Goal: Task Accomplishment & Management: Use online tool/utility

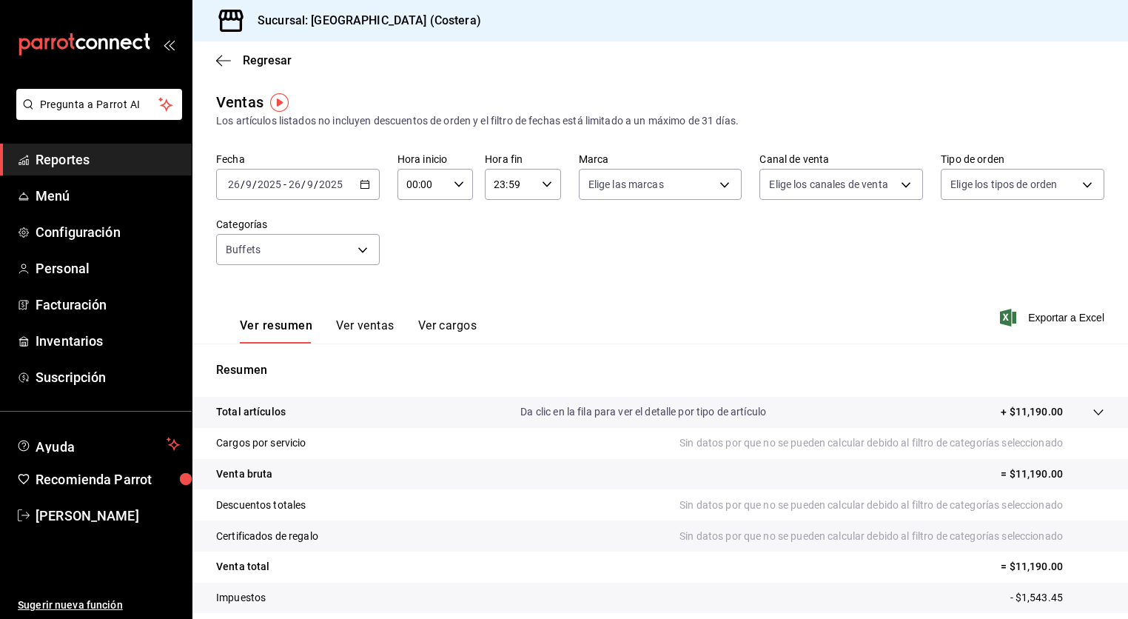
click at [372, 181] on div "[DATE] [DATE] - [DATE] [DATE]" at bounding box center [298, 184] width 164 height 31
click at [257, 325] on span "Mes actual" at bounding box center [286, 329] width 115 height 16
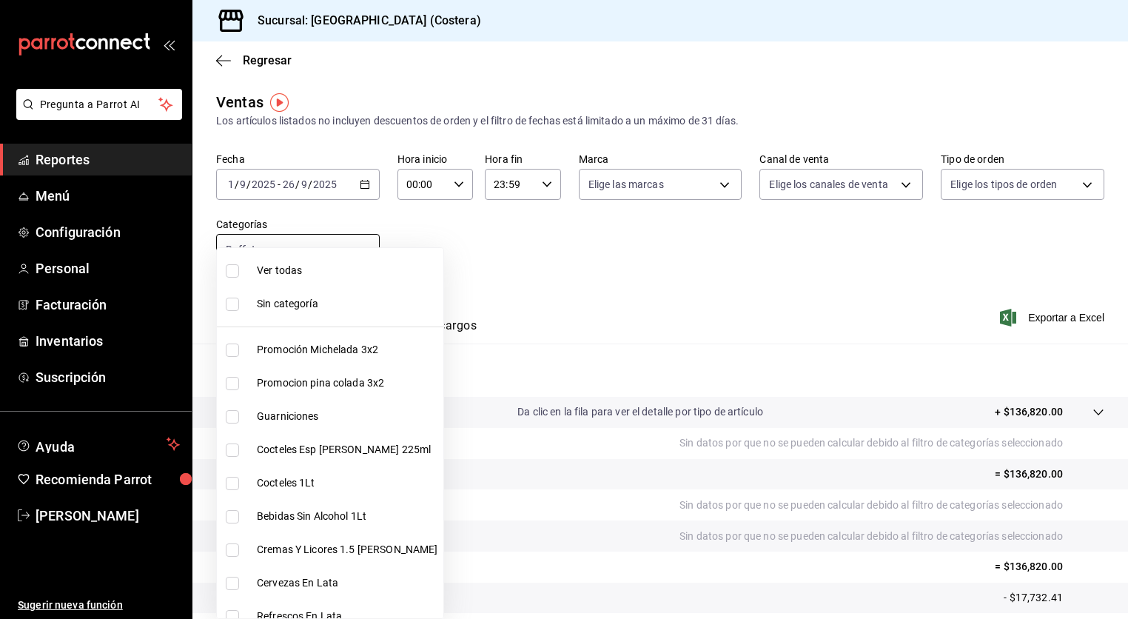
click at [363, 246] on body "Pregunta a Parrot AI Reportes Menú Configuración Personal Facturación Inventari…" at bounding box center [564, 309] width 1128 height 619
click at [231, 268] on input "checkbox" at bounding box center [232, 270] width 13 height 13
checkbox input "true"
type input "f9973abf-4d50-430f-a3a0-1be1e9b440c3,4500806b-e482-404f-ace7-b7714d25f1ae,b7f0a…"
checkbox input "true"
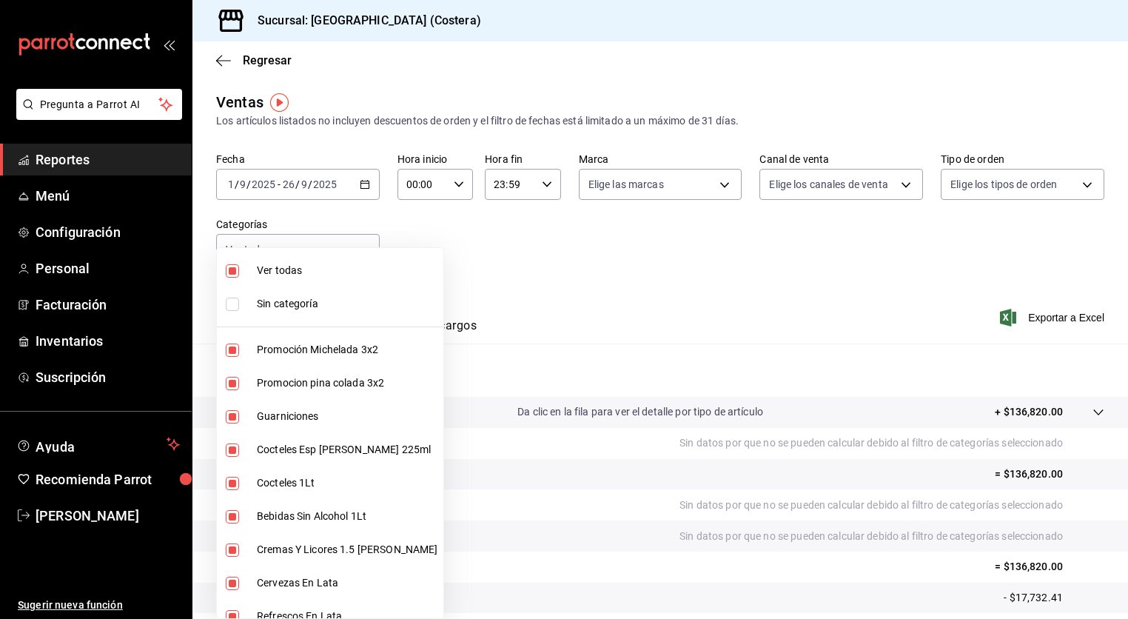
checkbox input "true"
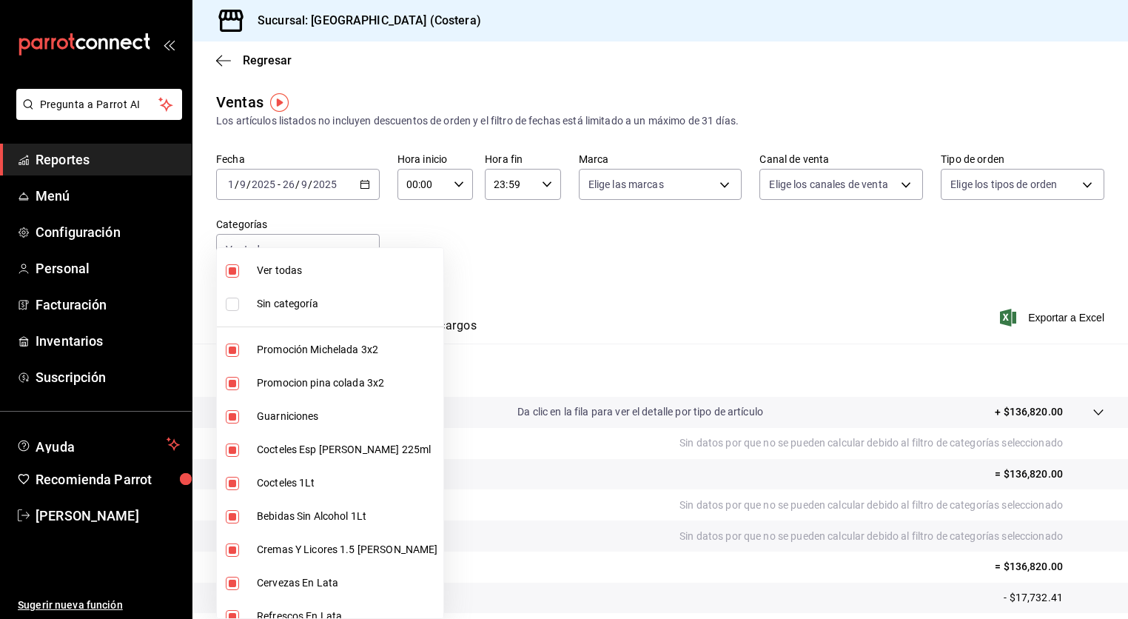
checkbox input "true"
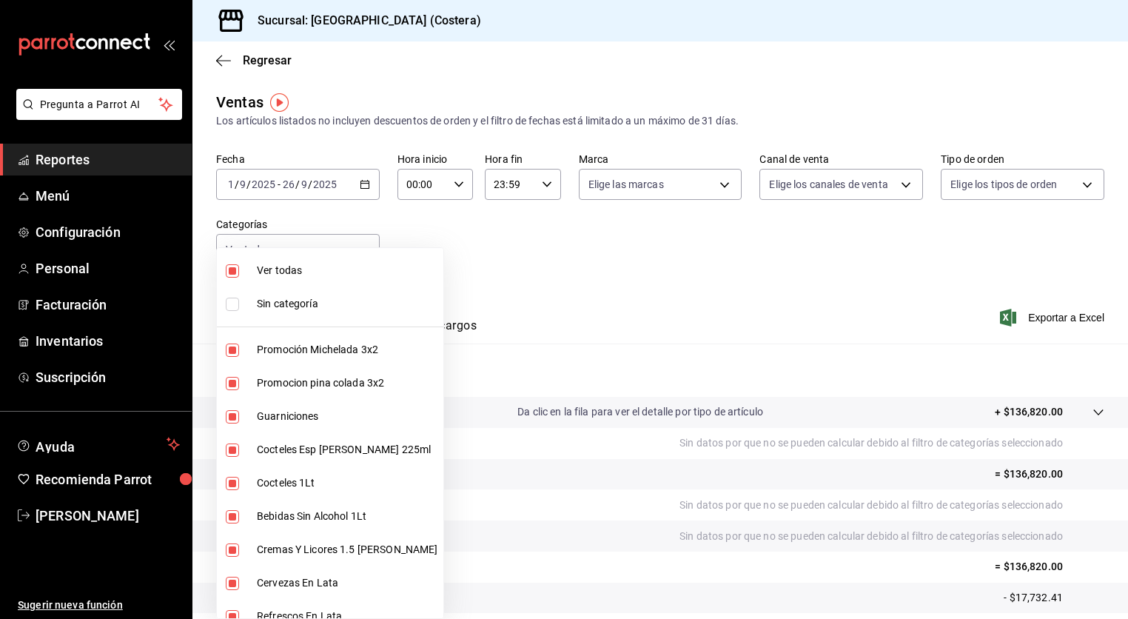
checkbox input "true"
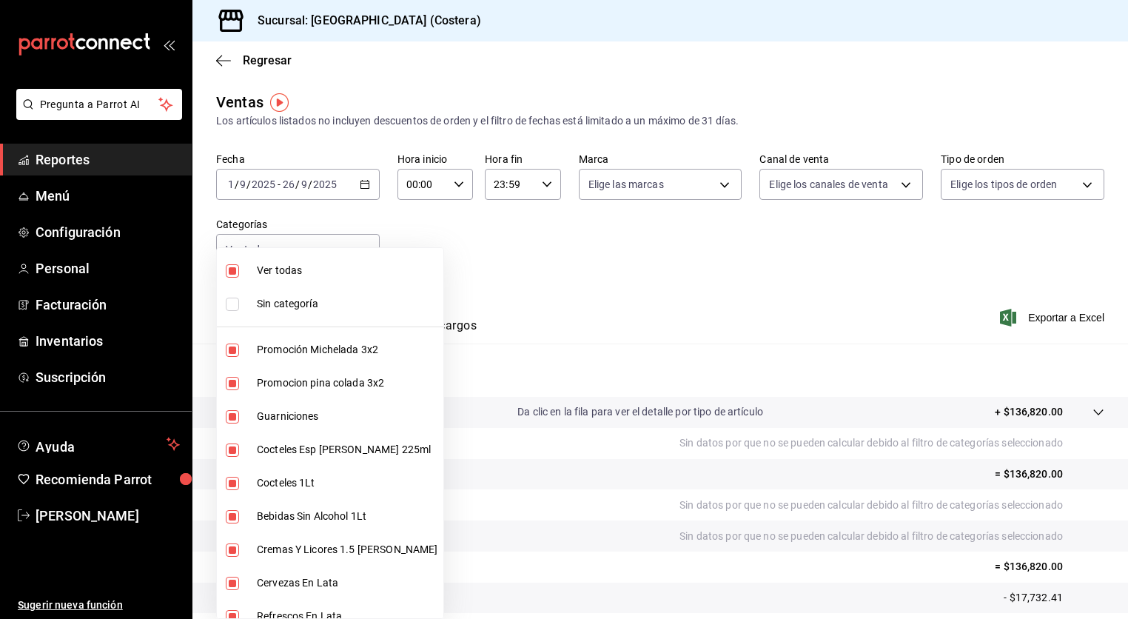
checkbox input "true"
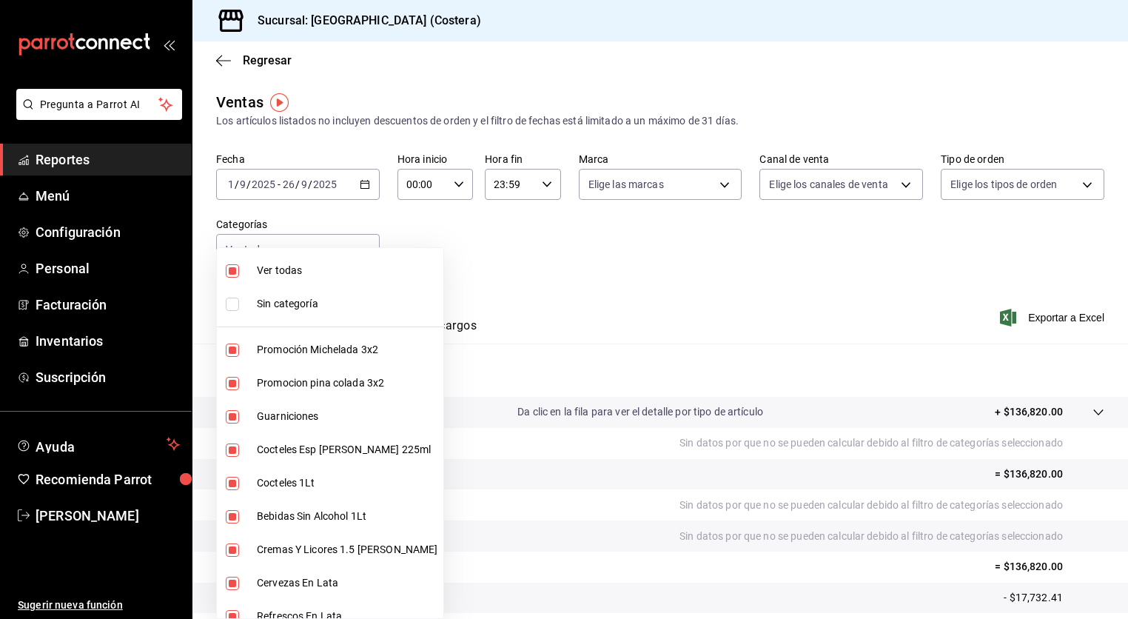
checkbox input "true"
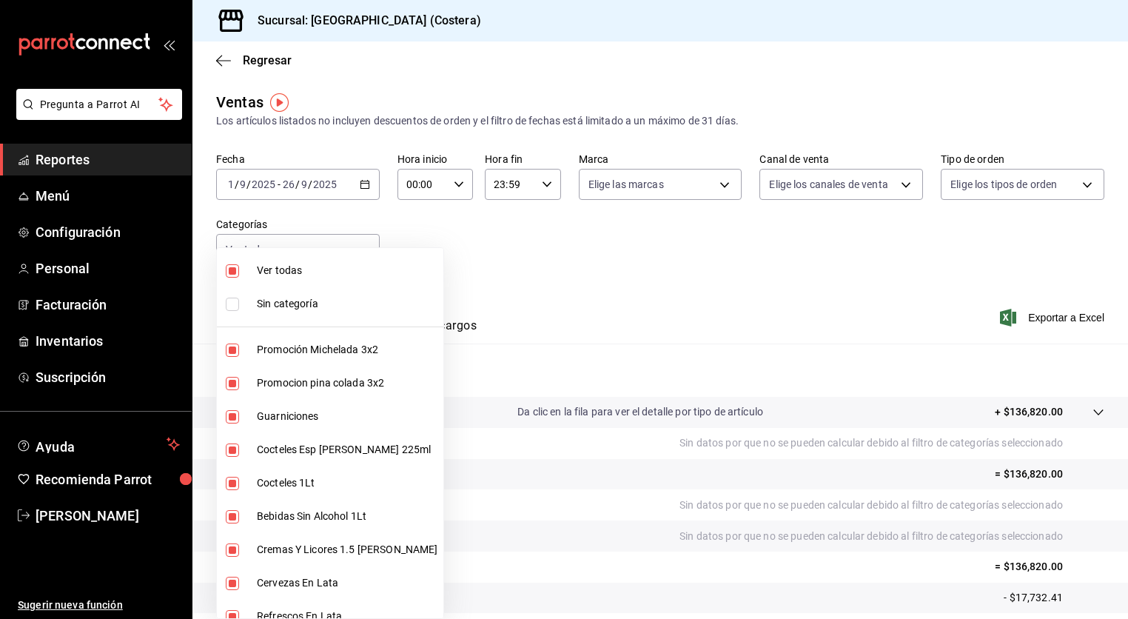
checkbox input "true"
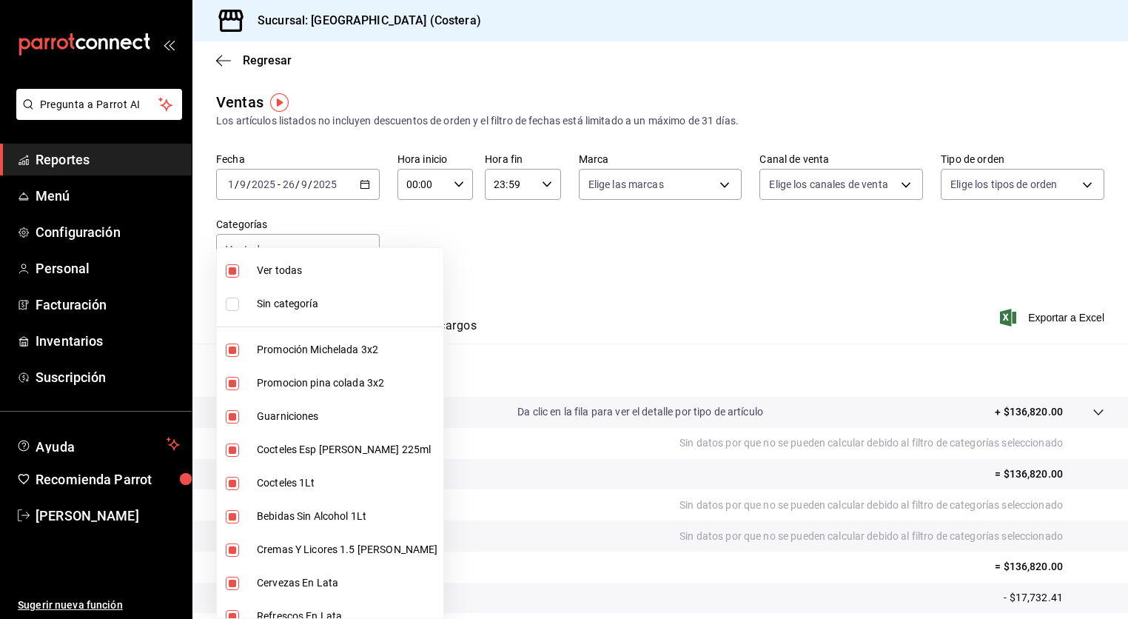
checkbox input "true"
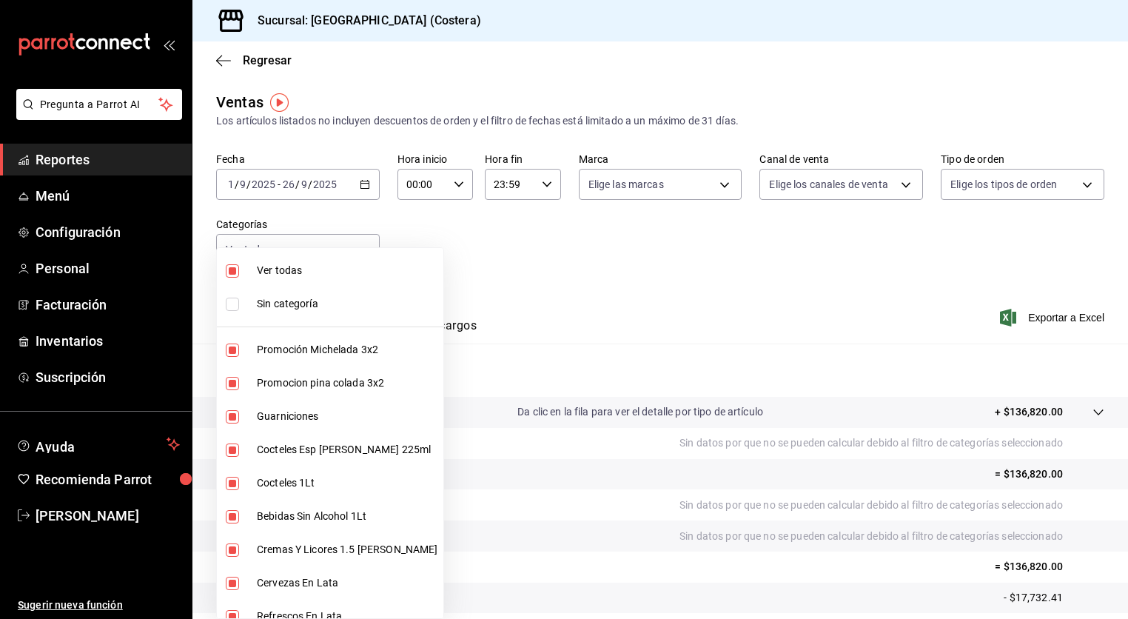
checkbox input "true"
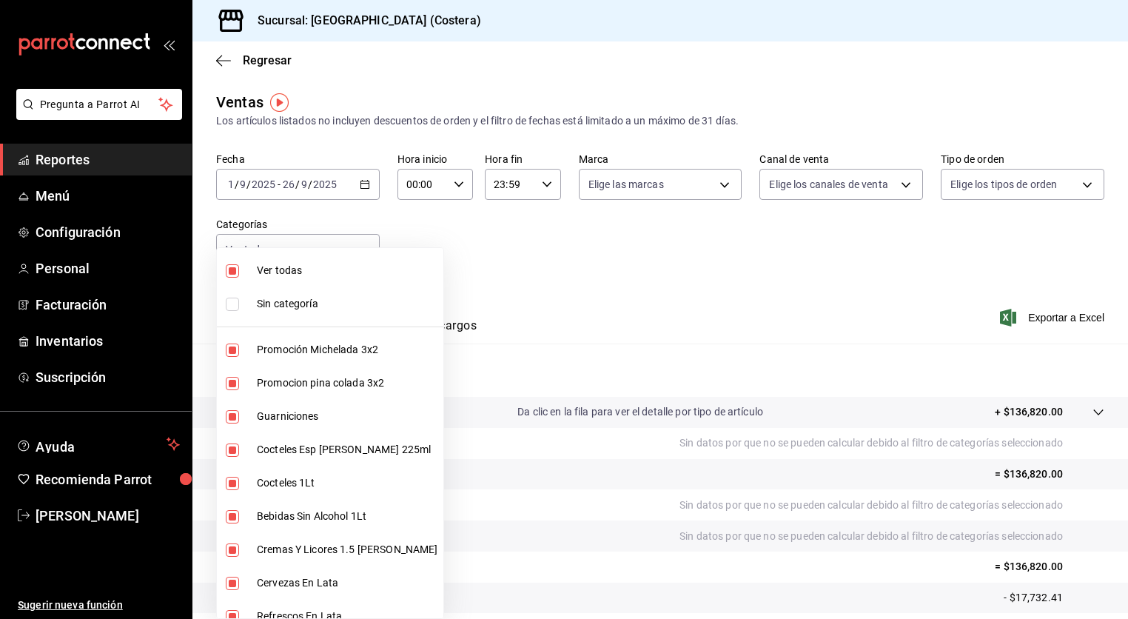
checkbox input "true"
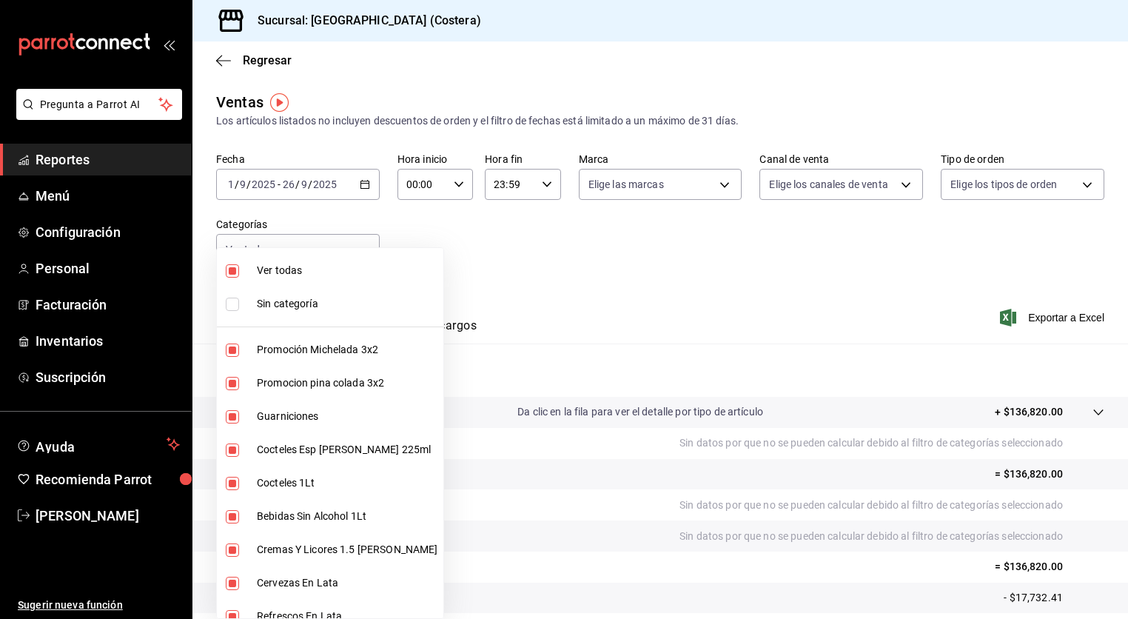
checkbox input "true"
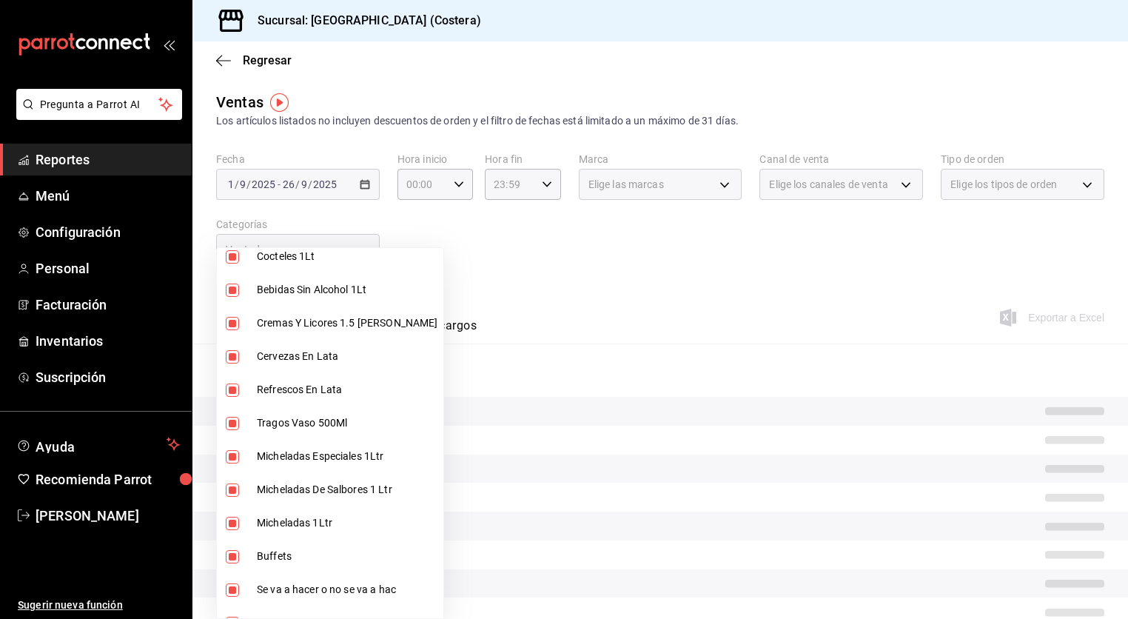
scroll to position [337, 0]
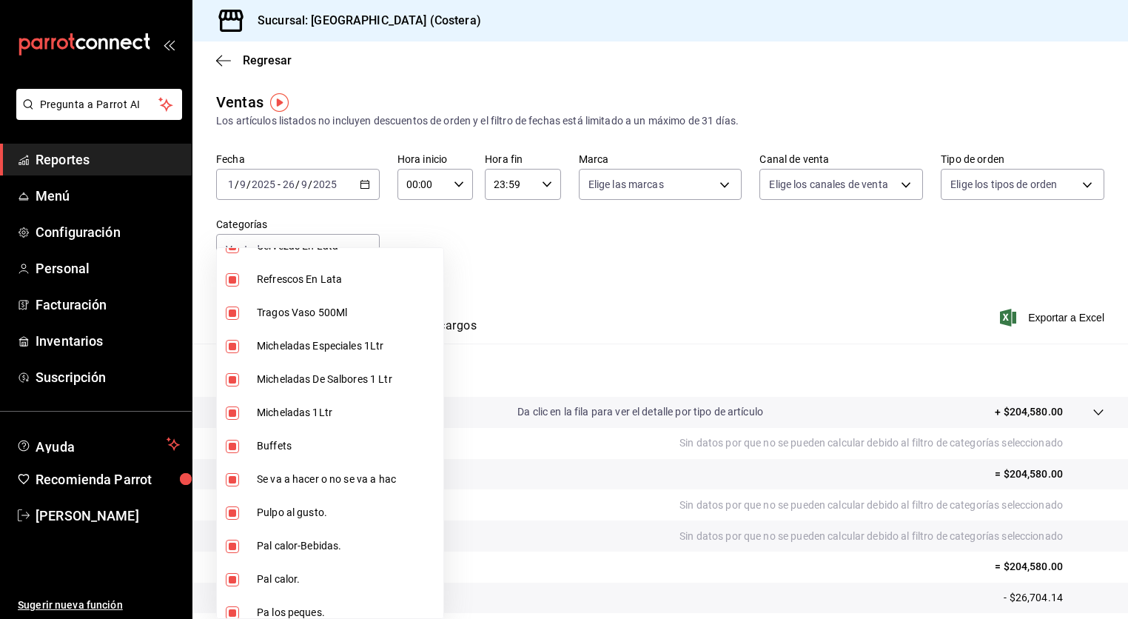
click at [233, 445] on input "checkbox" at bounding box center [232, 446] width 13 height 13
checkbox input "false"
type input "f9973abf-4d50-430f-a3a0-1be1e9b440c3,4500806b-e482-404f-ace7-b7714d25f1ae,b7f0a…"
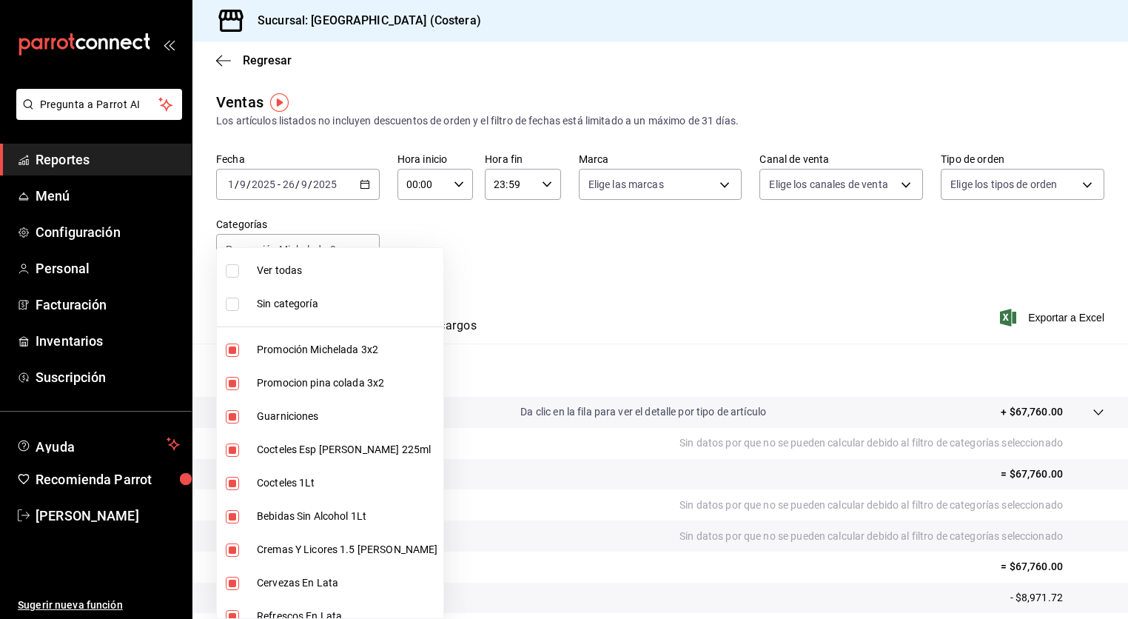
click at [235, 275] on input "checkbox" at bounding box center [232, 270] width 13 height 13
checkbox input "true"
type input "f9973abf-4d50-430f-a3a0-1be1e9b440c3,4500806b-e482-404f-ace7-b7714d25f1ae,b7f0a…"
checkbox input "true"
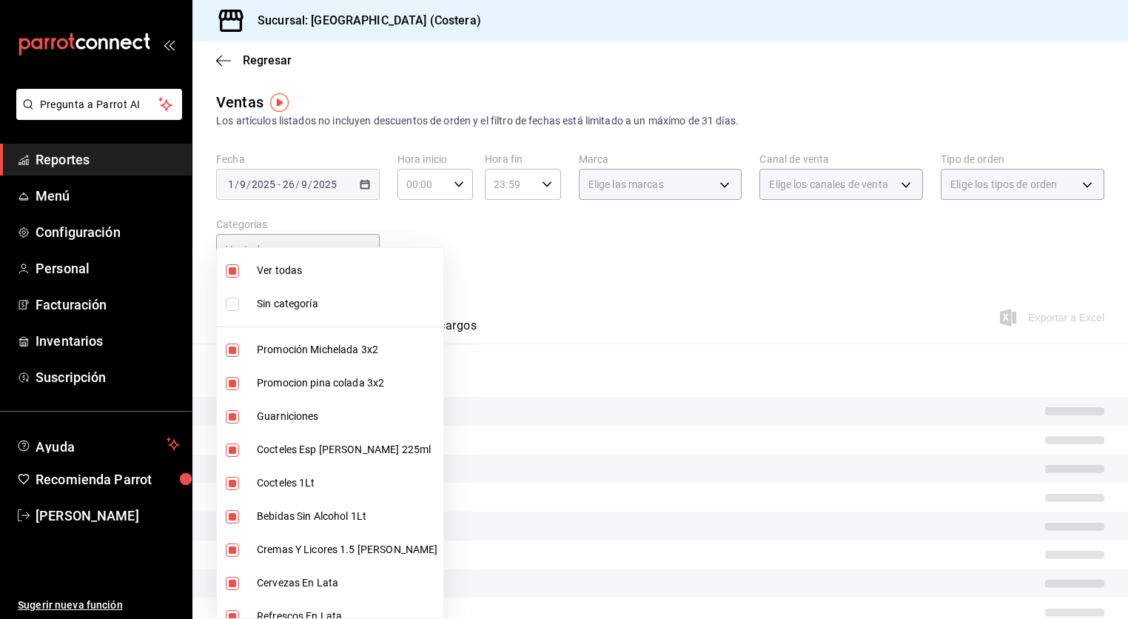
click at [234, 271] on input "checkbox" at bounding box center [232, 270] width 13 height 13
checkbox input "false"
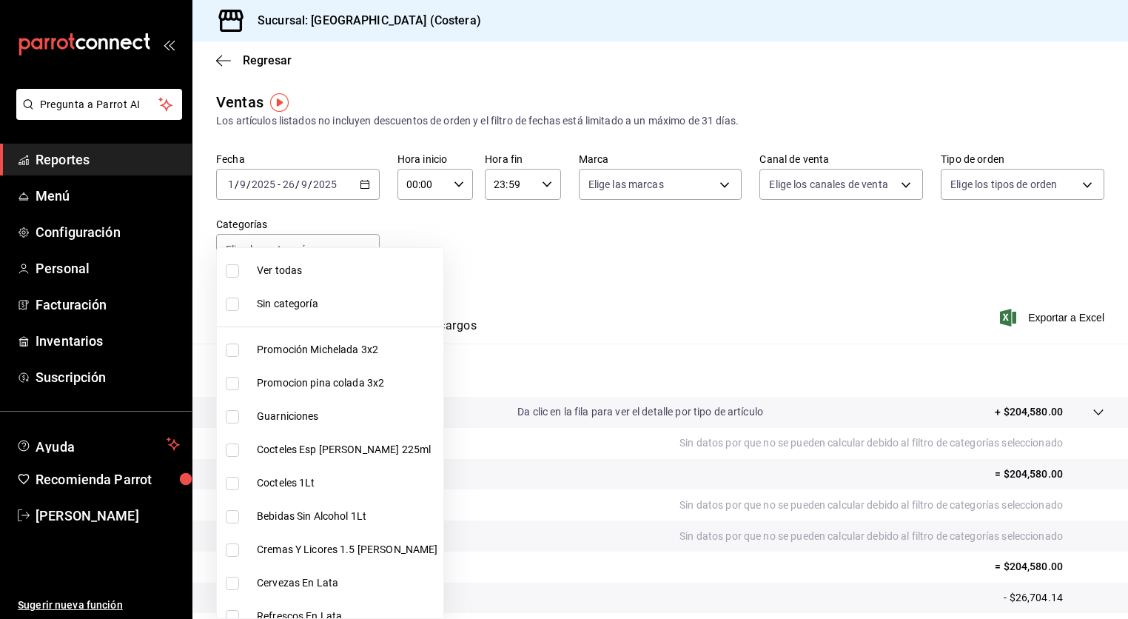
checkbox input "false"
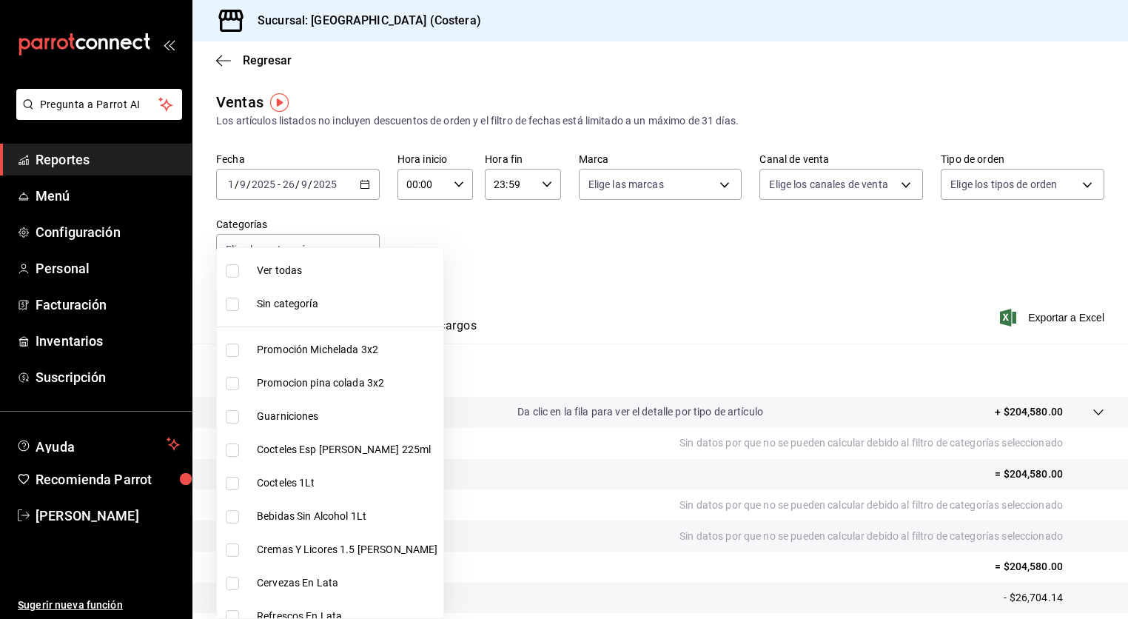
checkbox input "false"
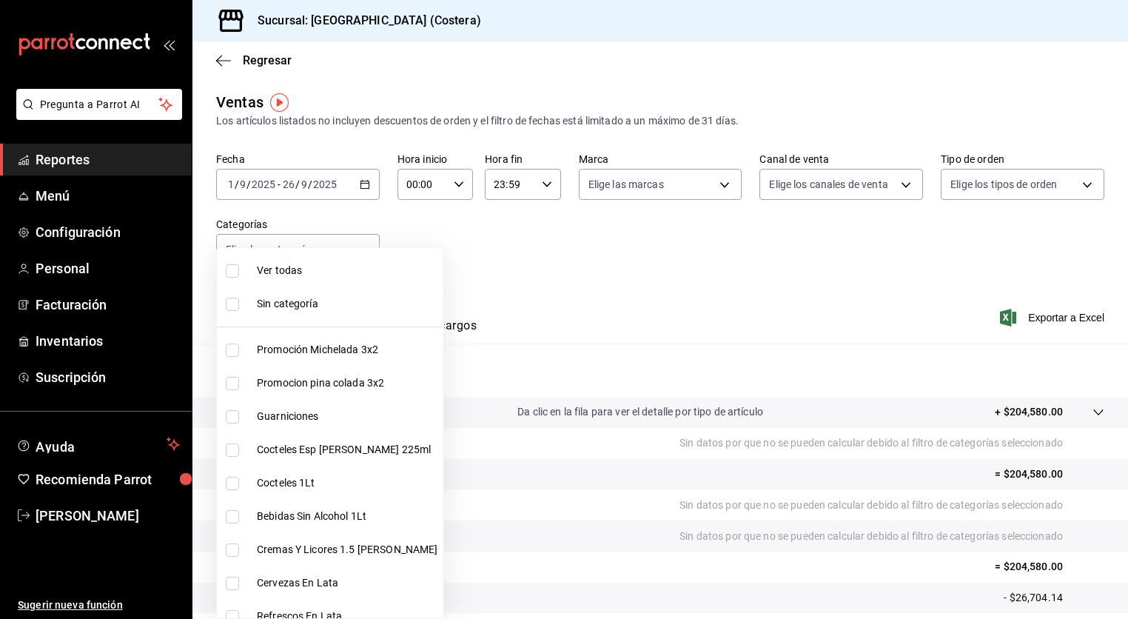
checkbox input "false"
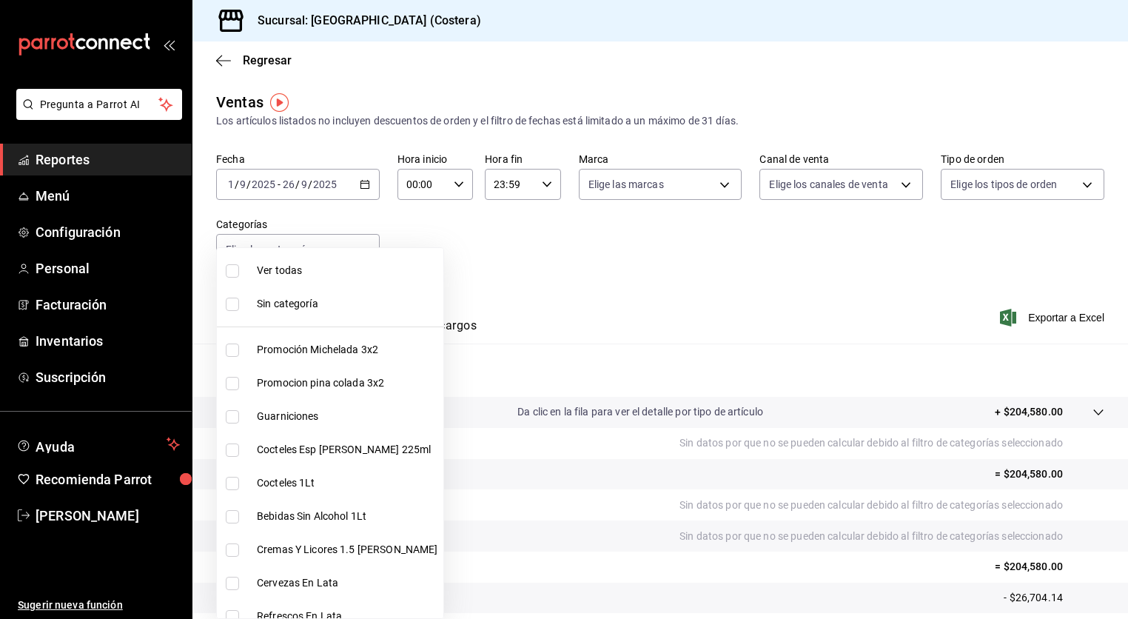
checkbox input "false"
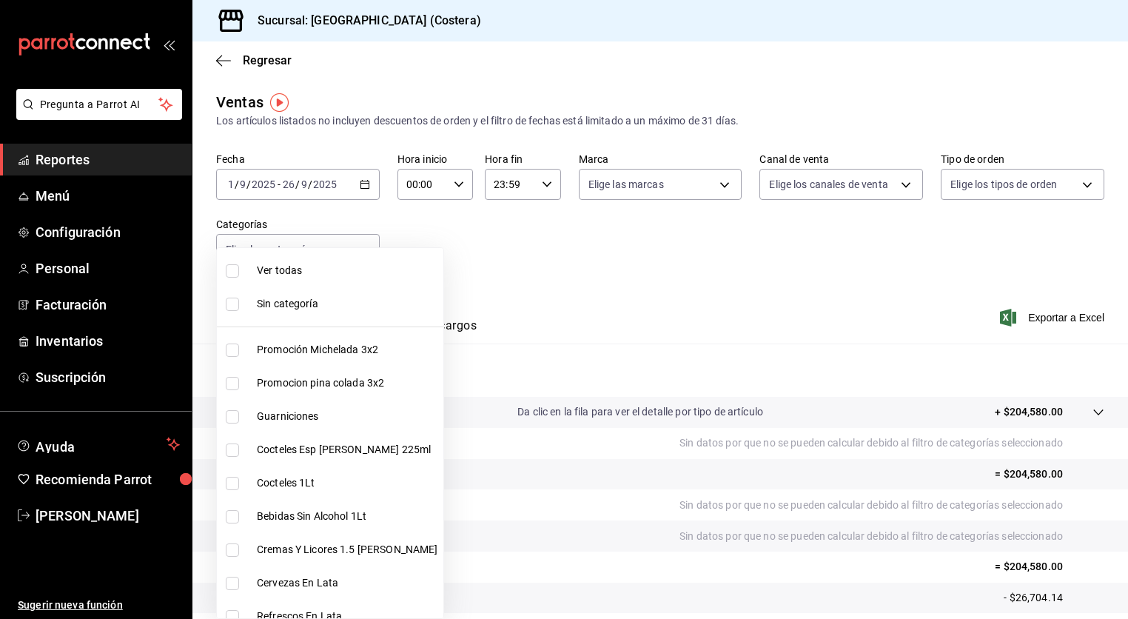
checkbox input "false"
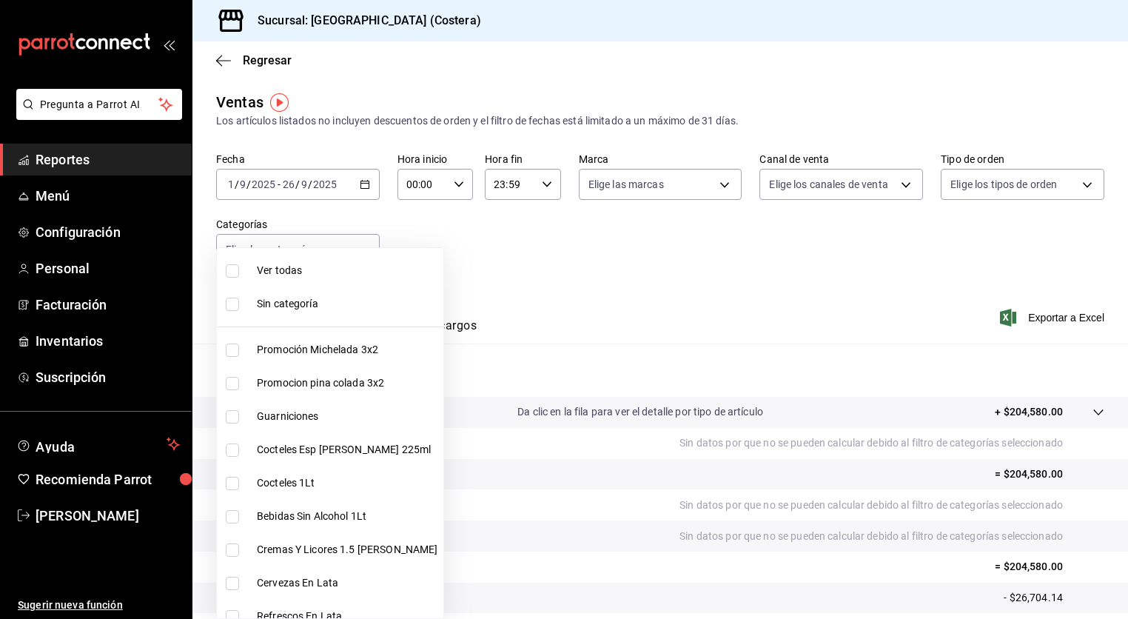
checkbox input "false"
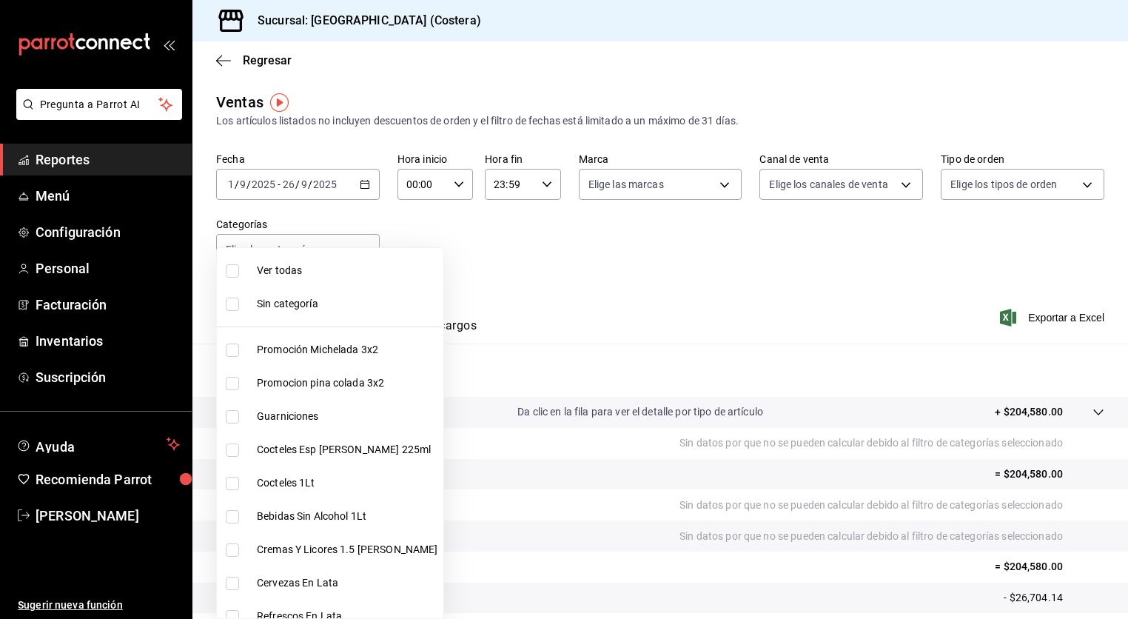
checkbox input "false"
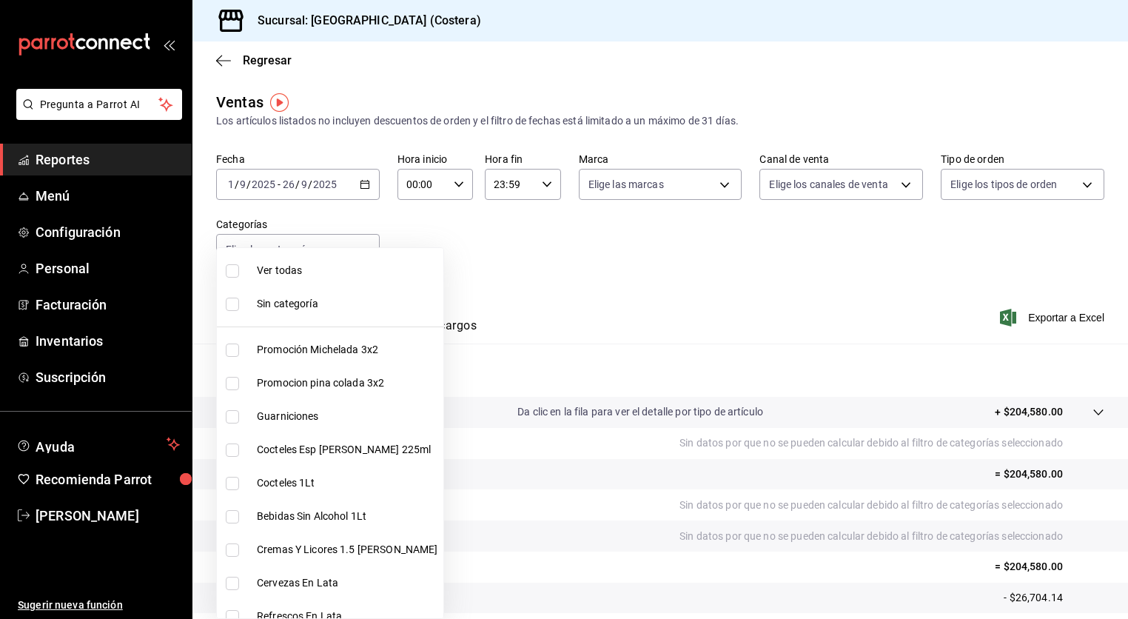
checkbox input "false"
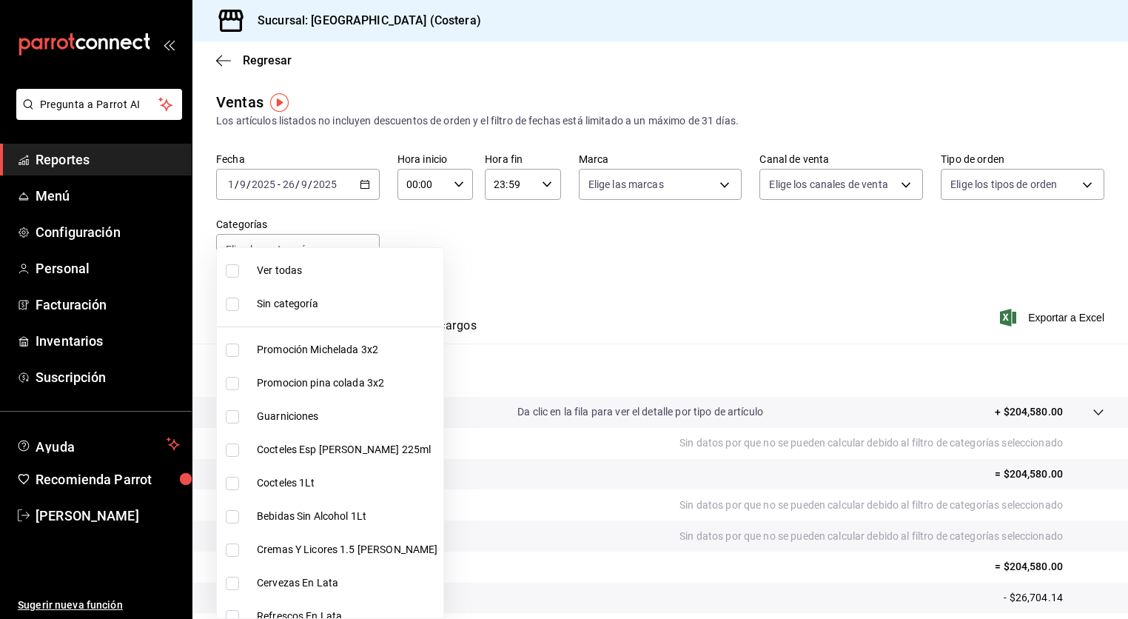
checkbox input "false"
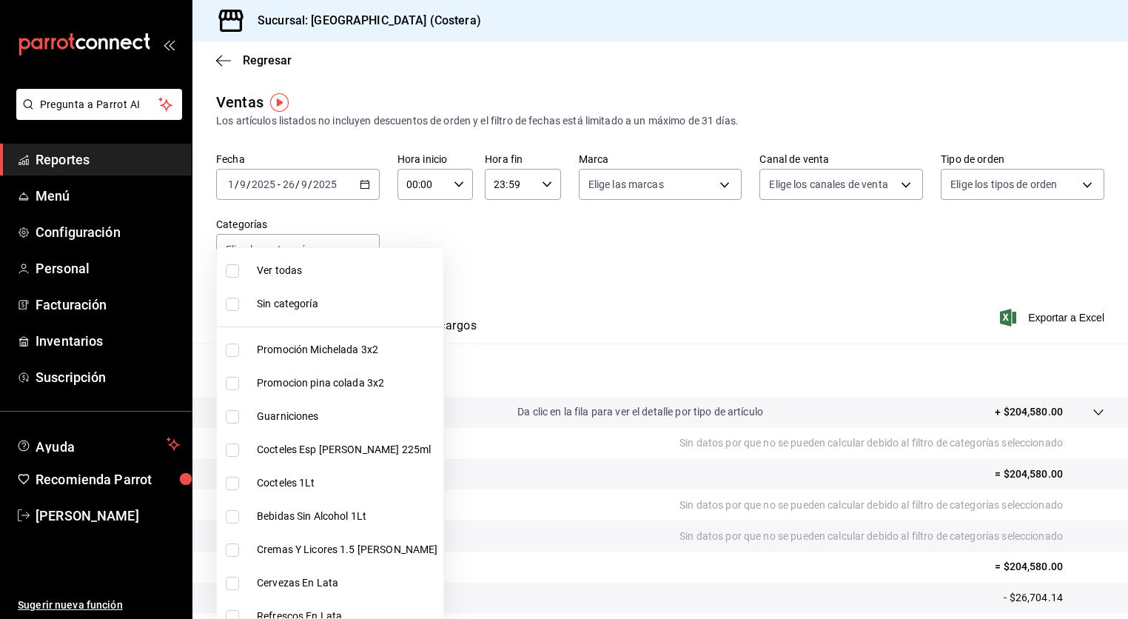
checkbox input "false"
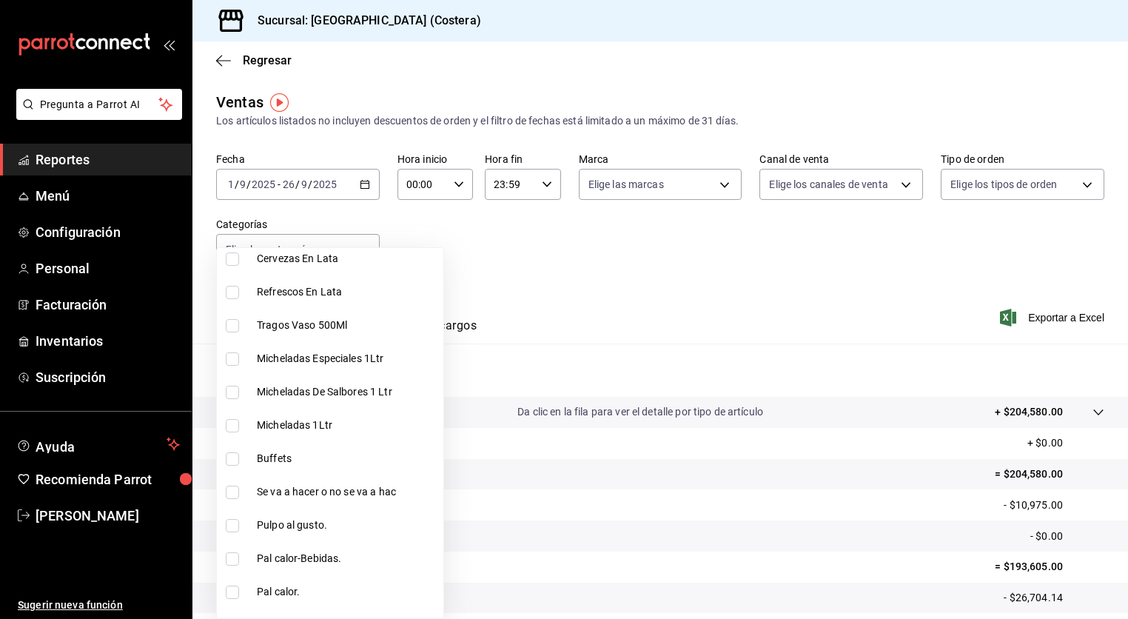
click at [230, 457] on input "checkbox" at bounding box center [232, 458] width 13 height 13
checkbox input "true"
type input "a6ccece2-b5e1-4d3d-ae72-43ec26be992e"
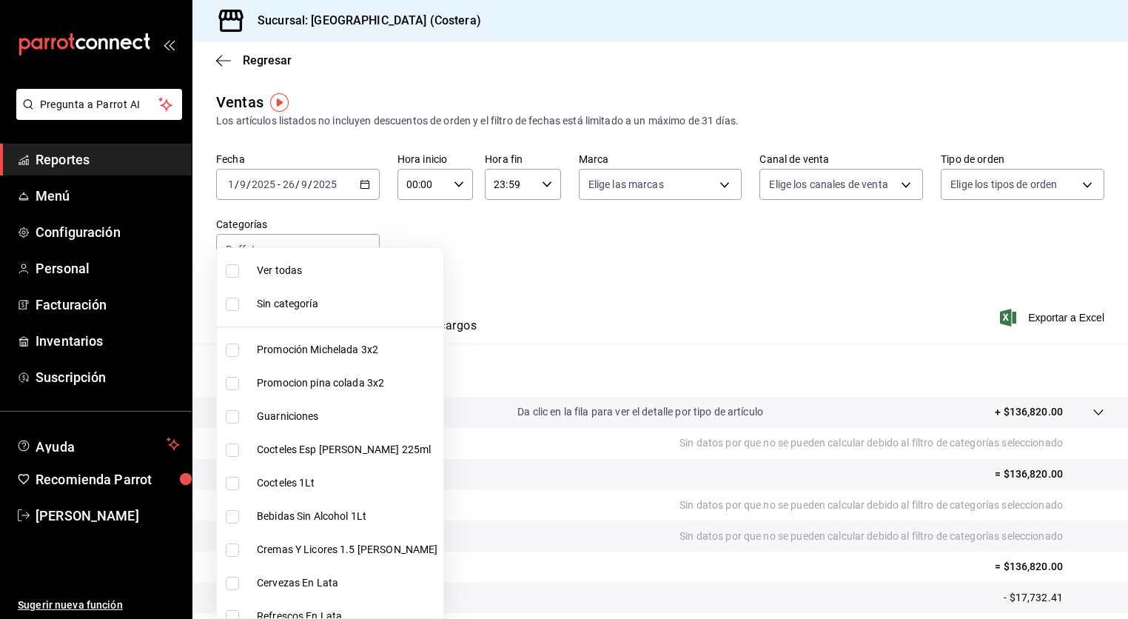
click at [233, 269] on input "checkbox" at bounding box center [232, 270] width 13 height 13
checkbox input "true"
type input "f9973abf-4d50-430f-a3a0-1be1e9b440c3,4500806b-e482-404f-ace7-b7714d25f1ae,b7f0a…"
checkbox input "true"
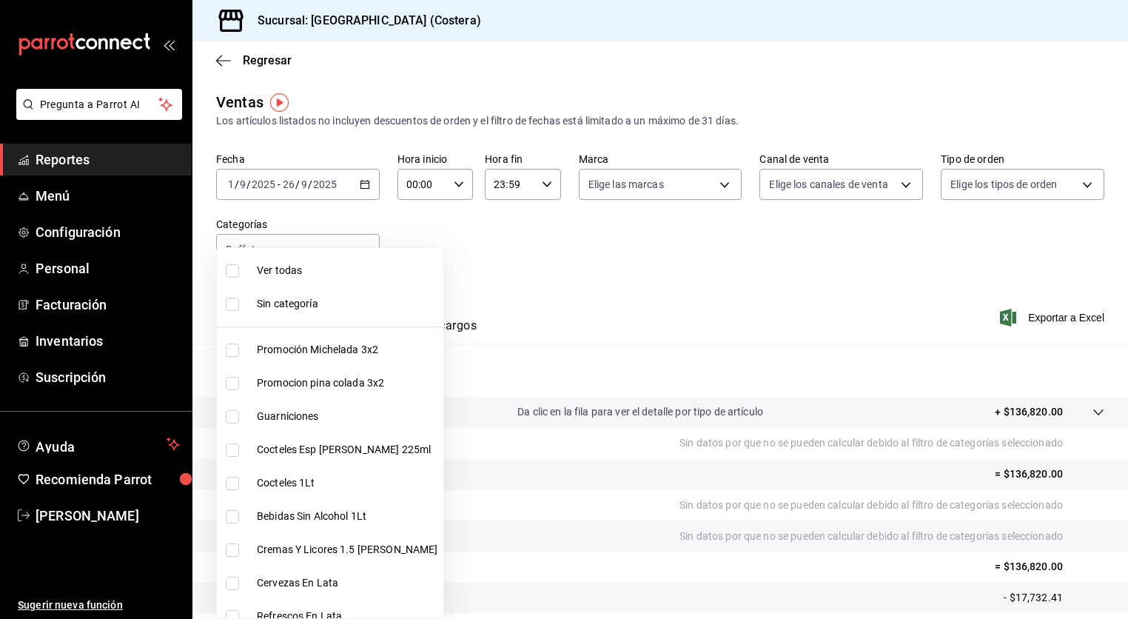
checkbox input "true"
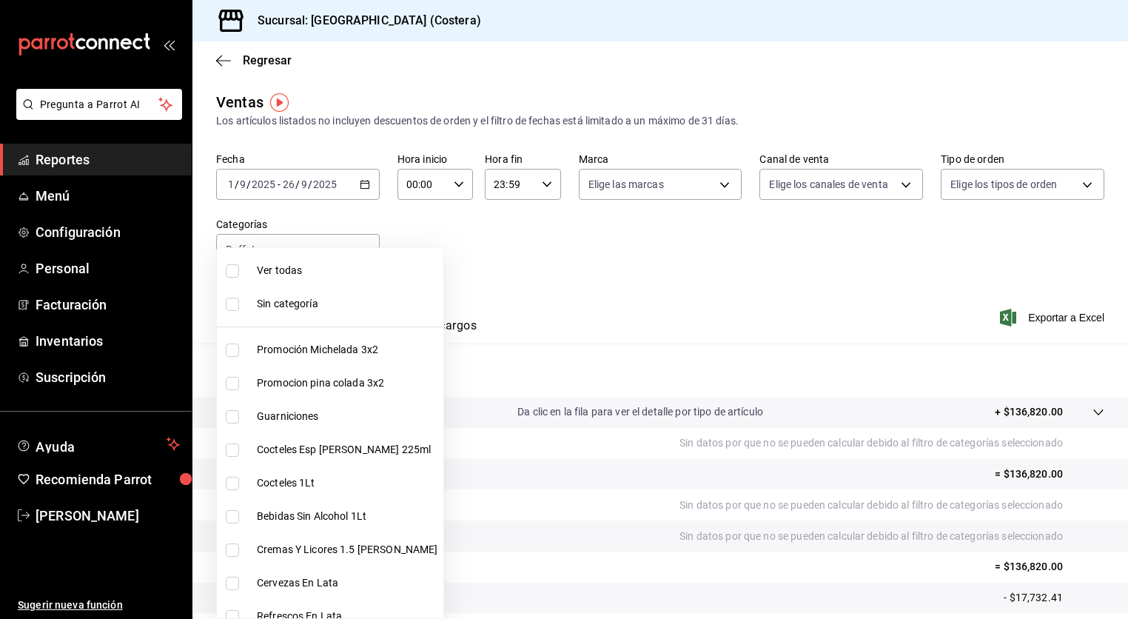
checkbox input "true"
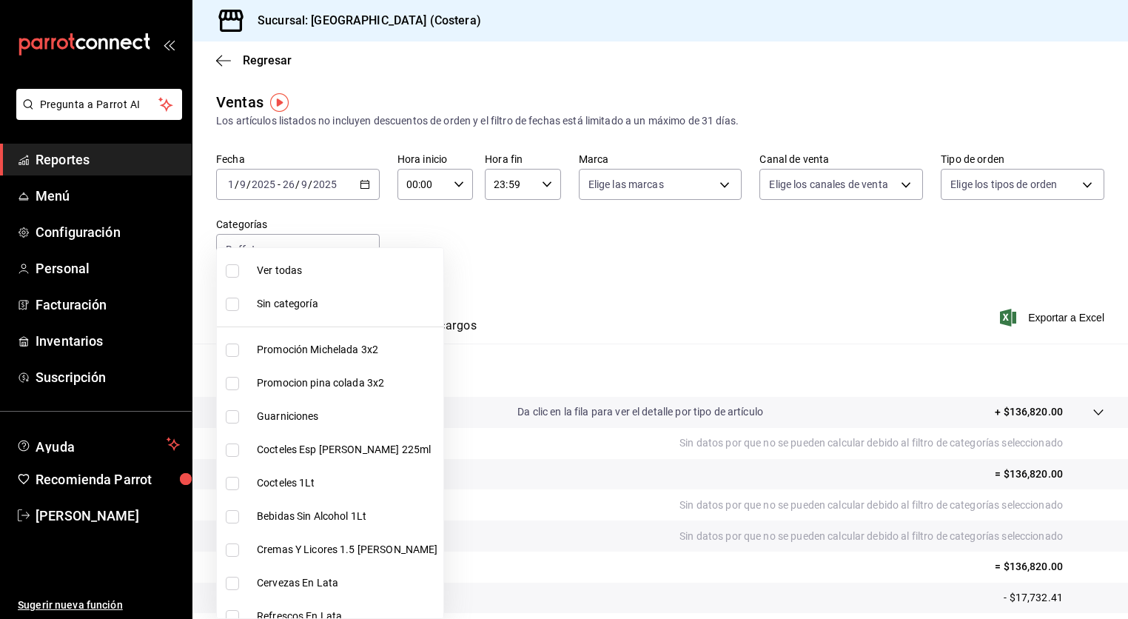
checkbox input "true"
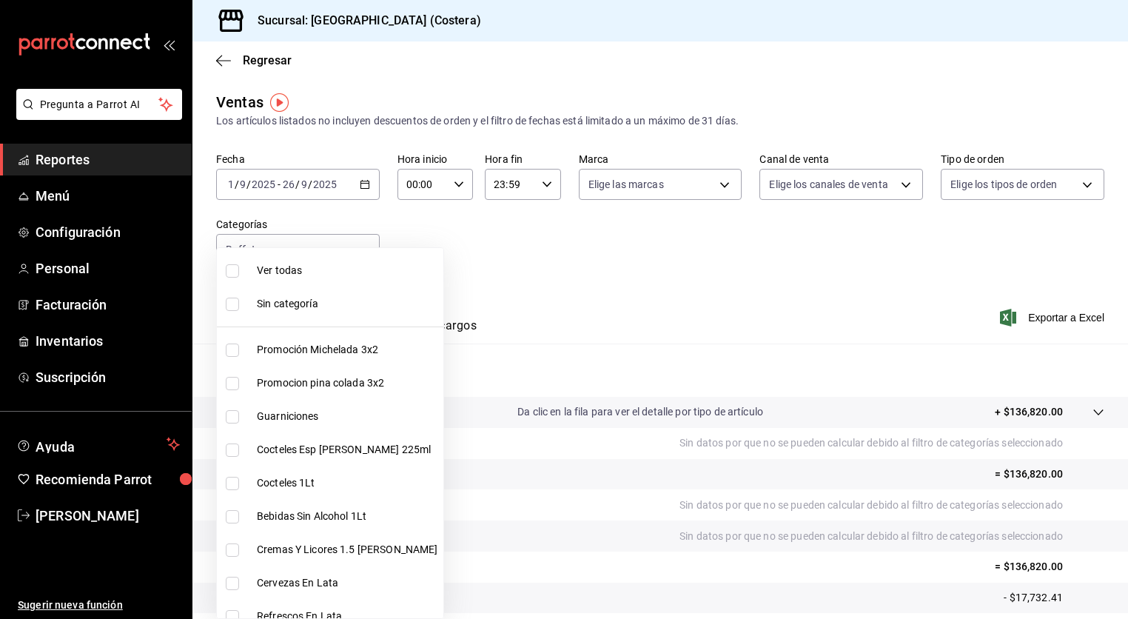
checkbox input "true"
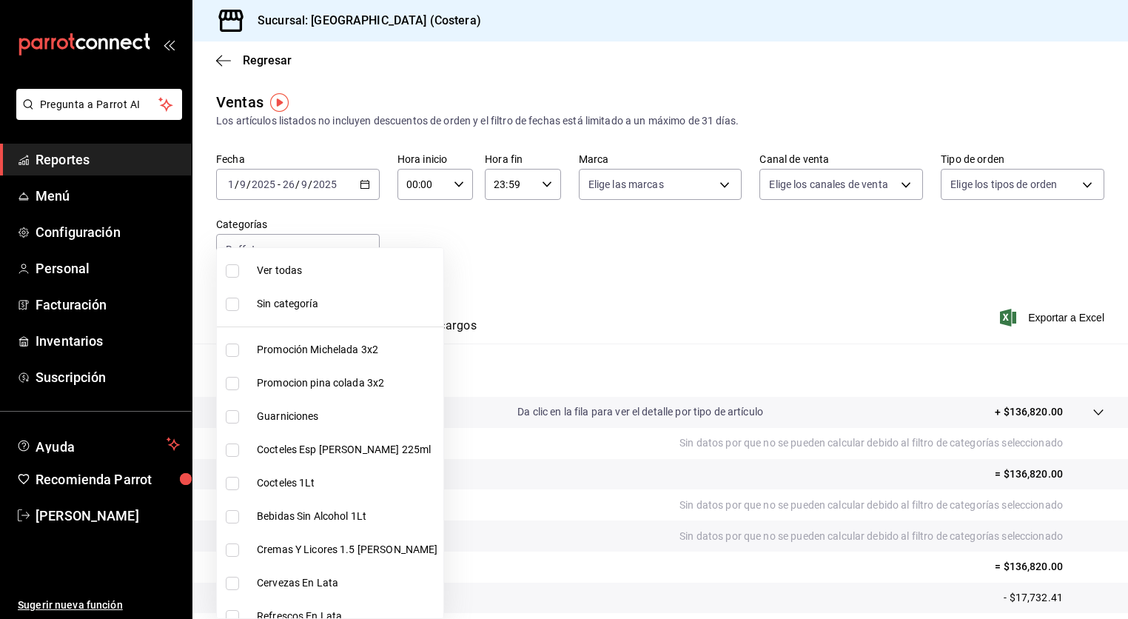
checkbox input "true"
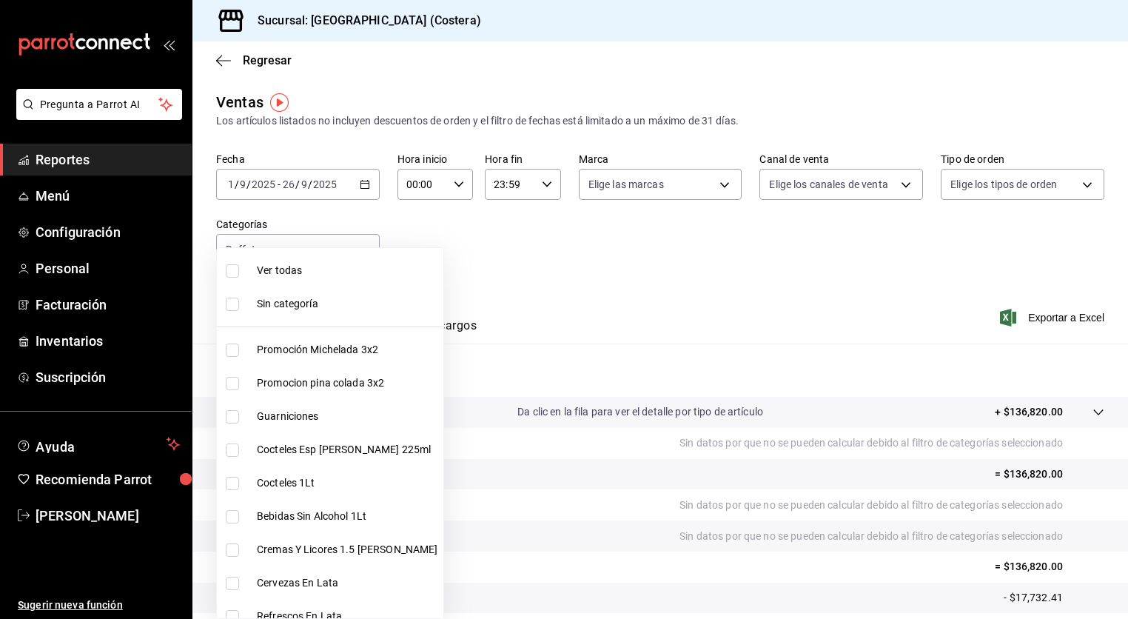
checkbox input "true"
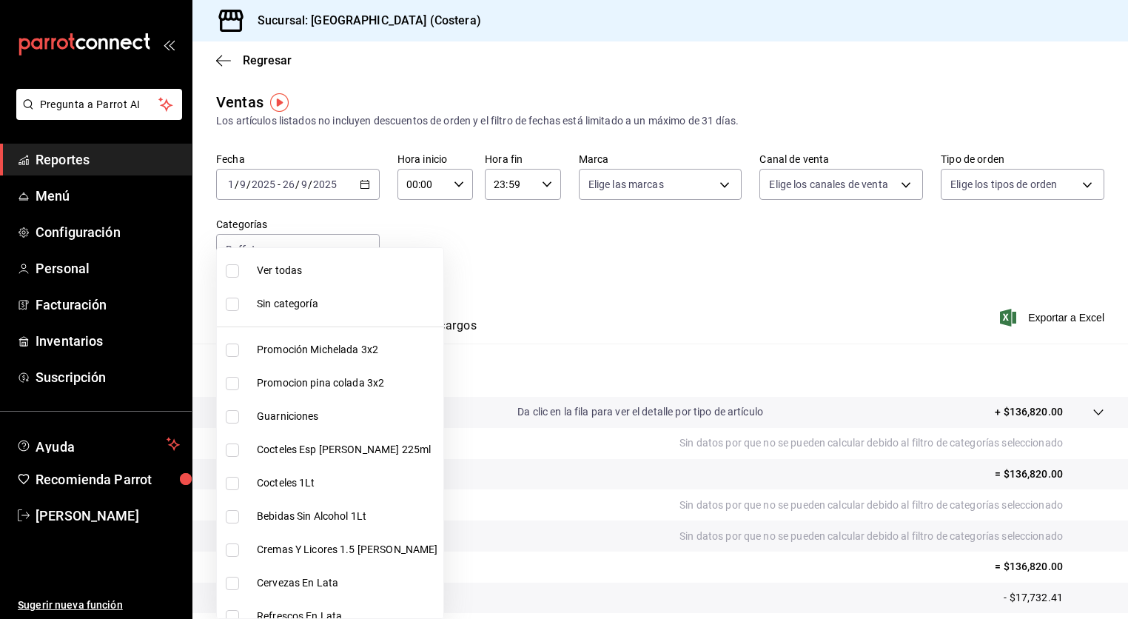
checkbox input "true"
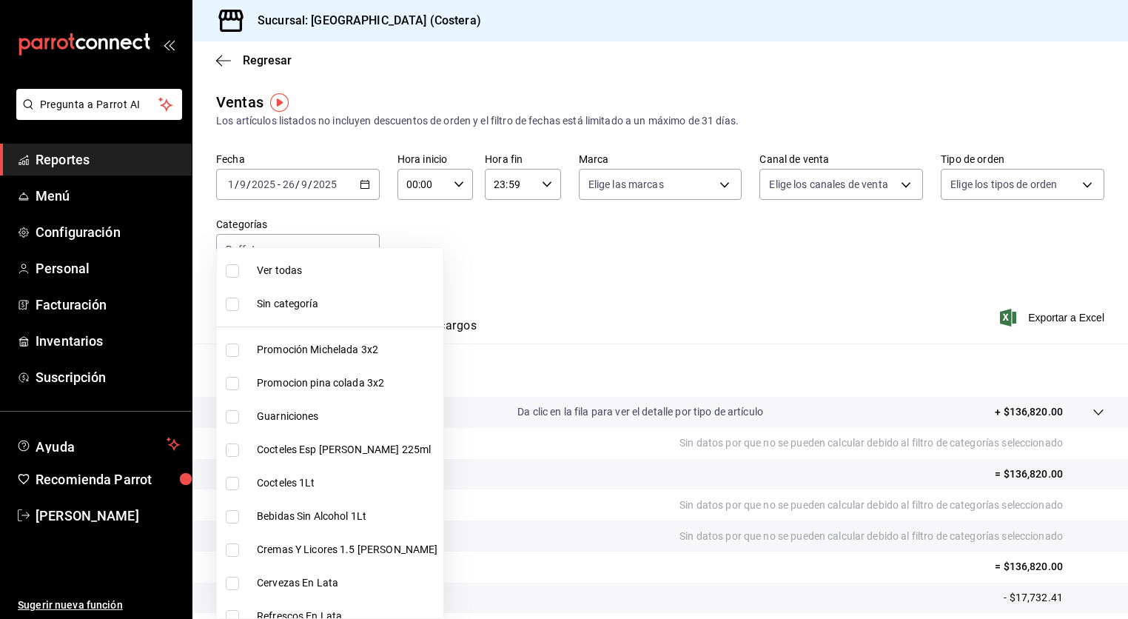
checkbox input "true"
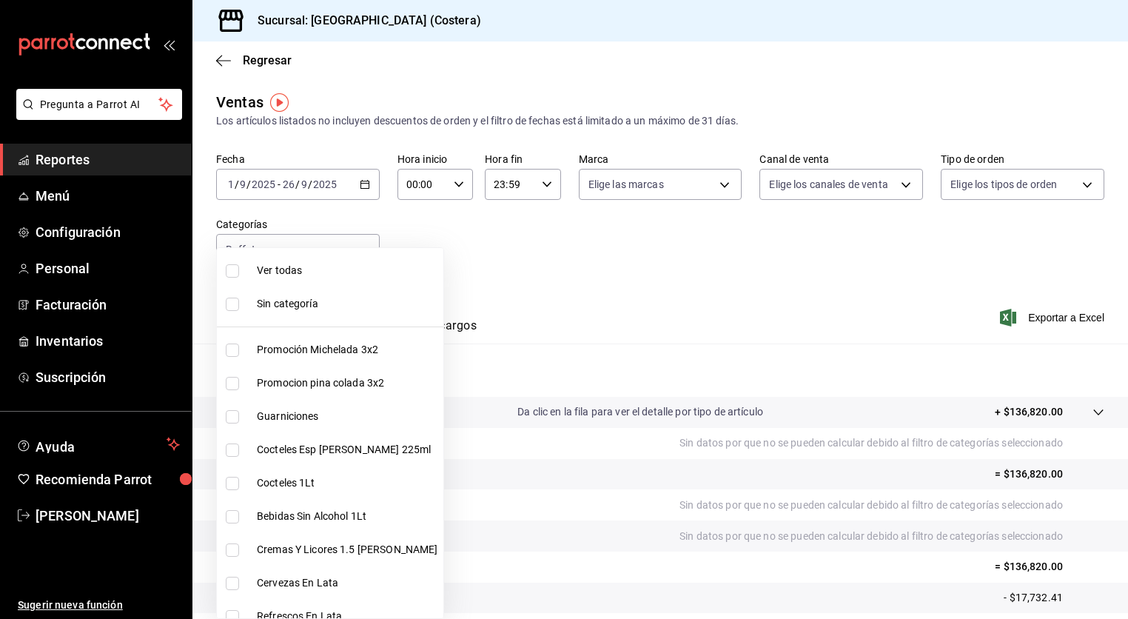
checkbox input "true"
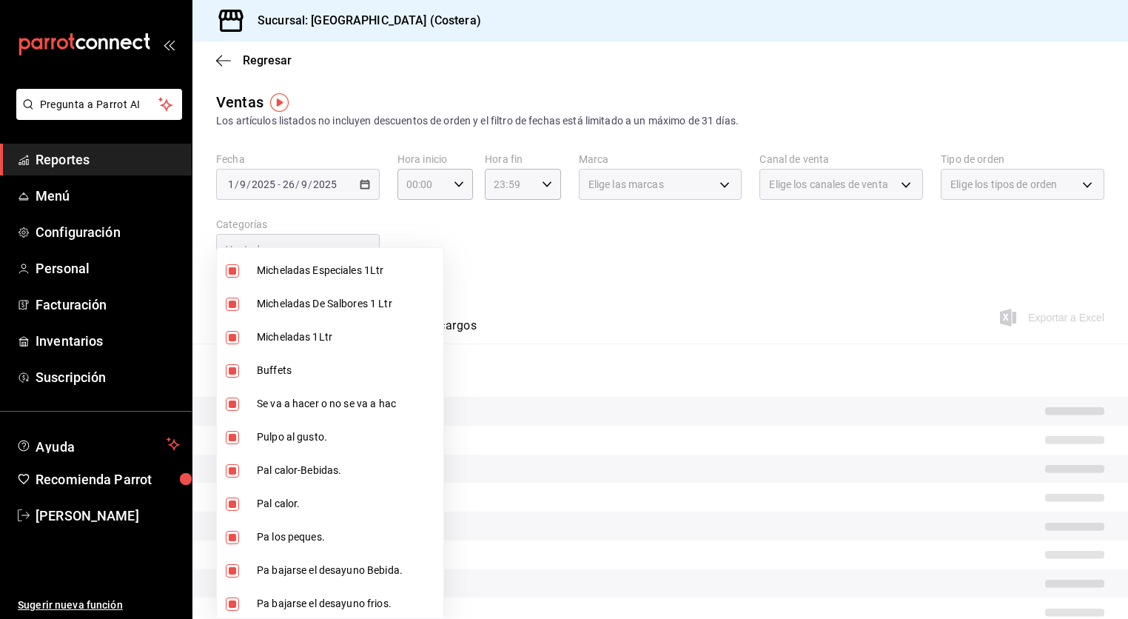
scroll to position [458, 0]
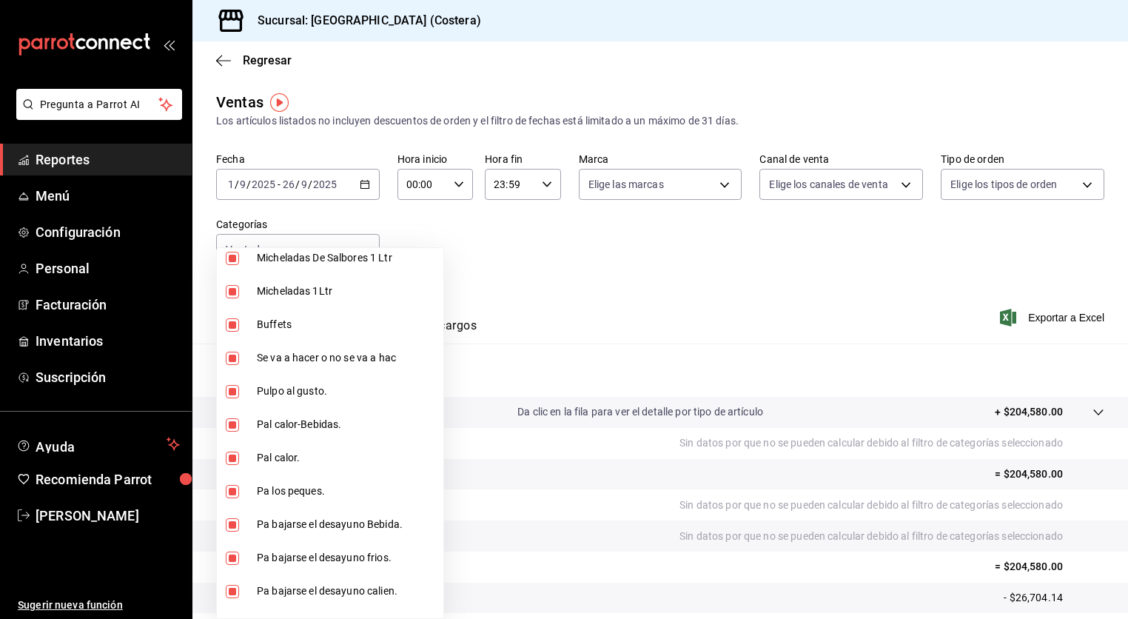
click at [236, 327] on input "checkbox" at bounding box center [232, 324] width 13 height 13
checkbox input "false"
type input "f9973abf-4d50-430f-a3a0-1be1e9b440c3,4500806b-e482-404f-ace7-b7714d25f1ae,b7f0a…"
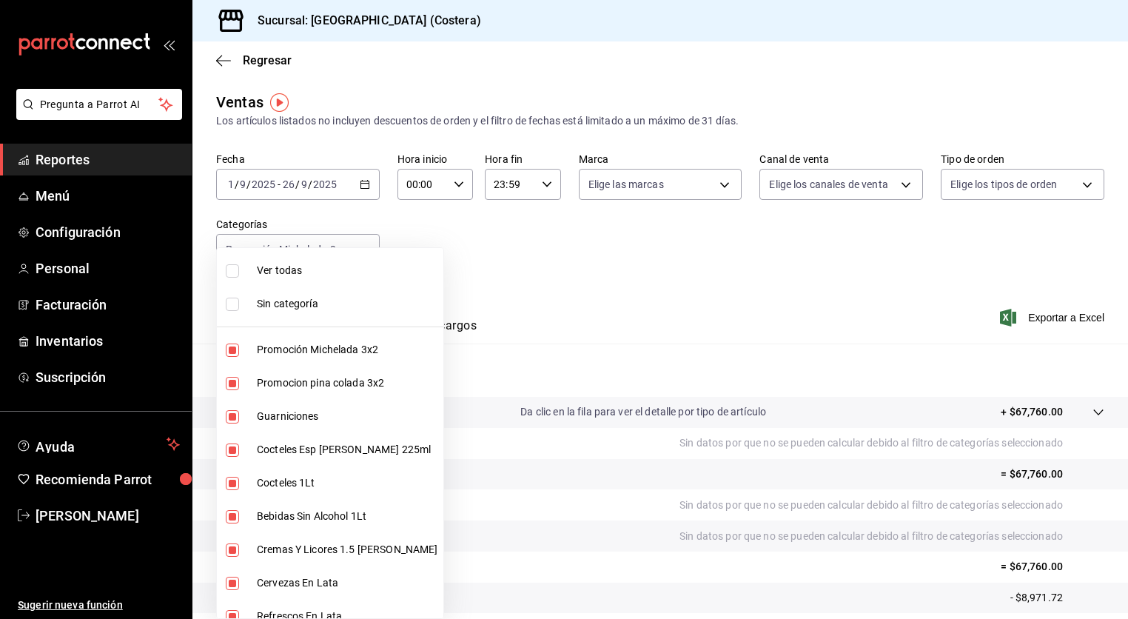
click at [229, 265] on input "checkbox" at bounding box center [232, 270] width 13 height 13
checkbox input "true"
type input "f9973abf-4d50-430f-a3a0-1be1e9b440c3,4500806b-e482-404f-ace7-b7714d25f1ae,b7f0a…"
checkbox input "true"
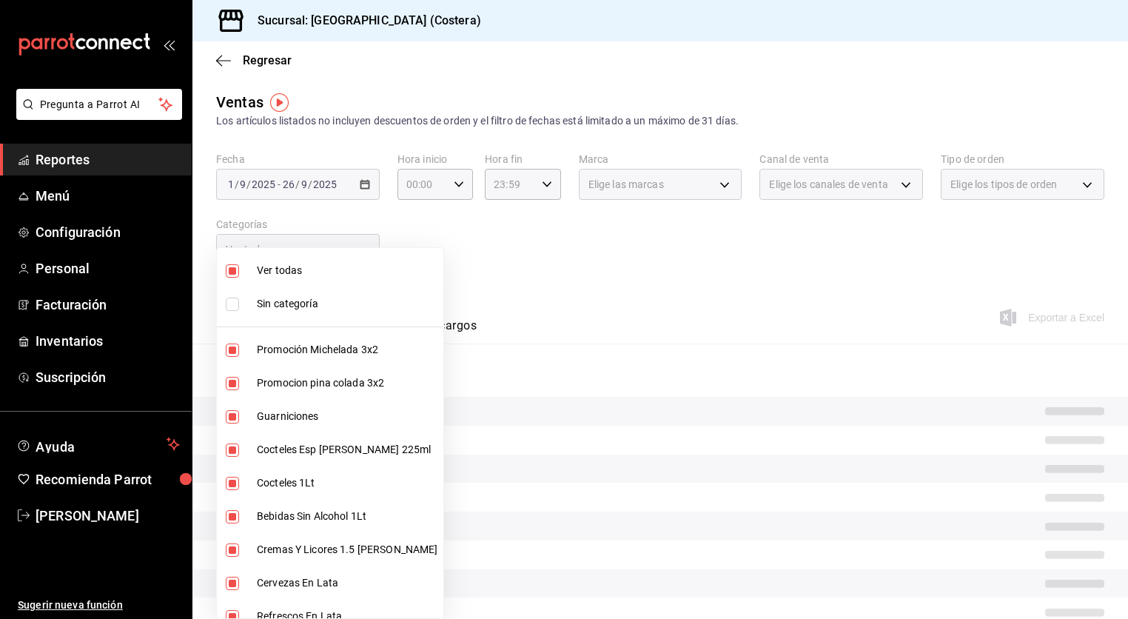
click at [232, 270] on input "checkbox" at bounding box center [232, 270] width 13 height 13
checkbox input "false"
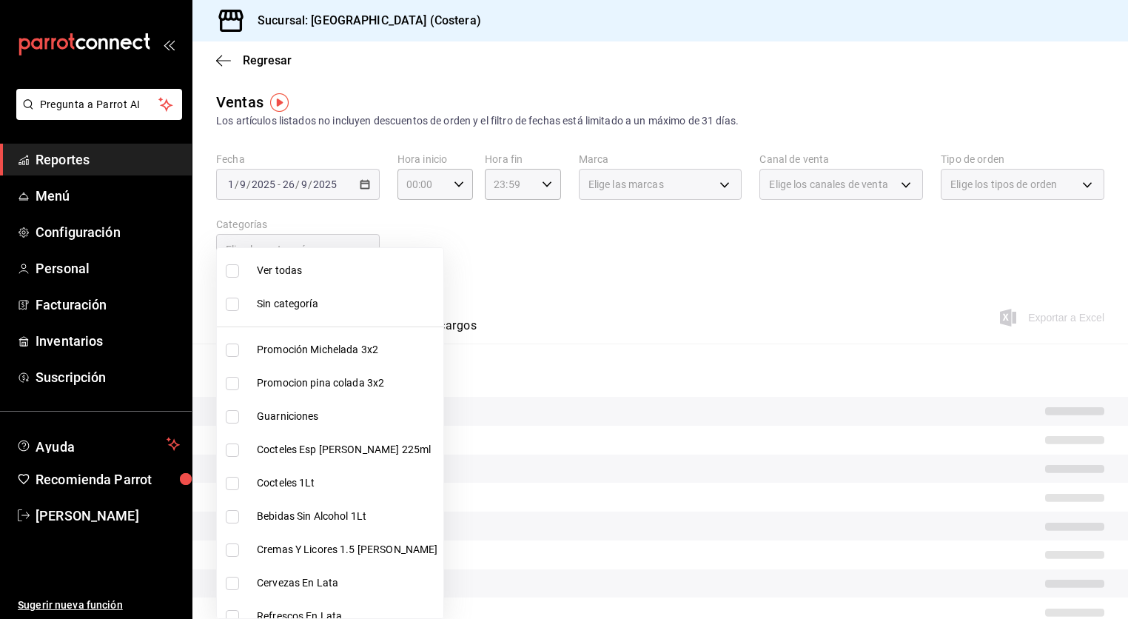
checkbox input "false"
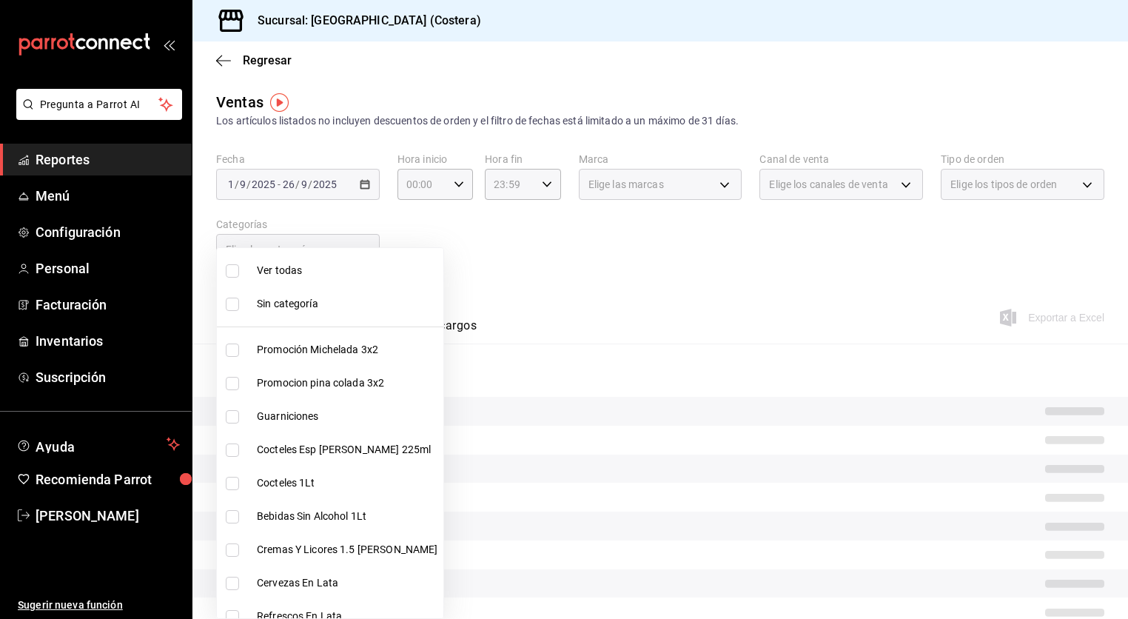
checkbox input "false"
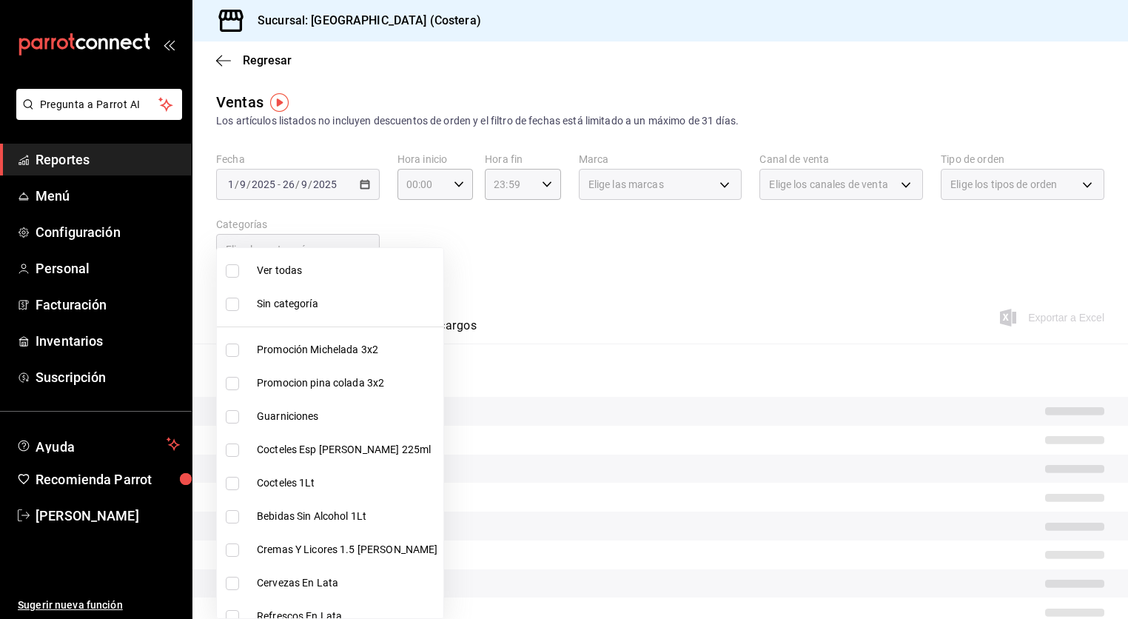
checkbox input "false"
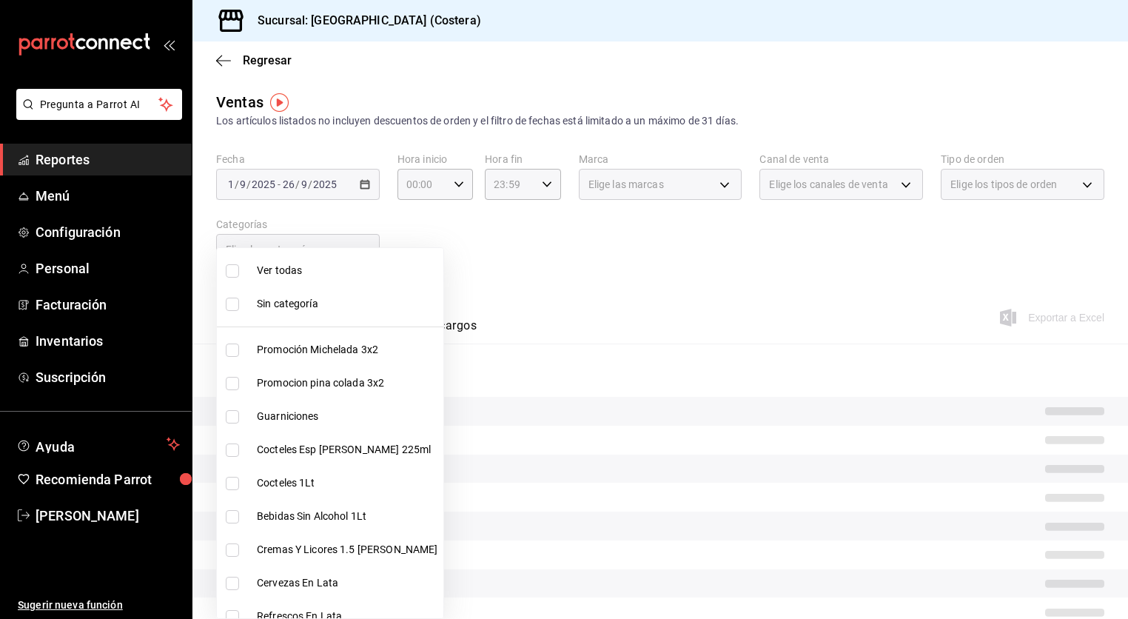
checkbox input "false"
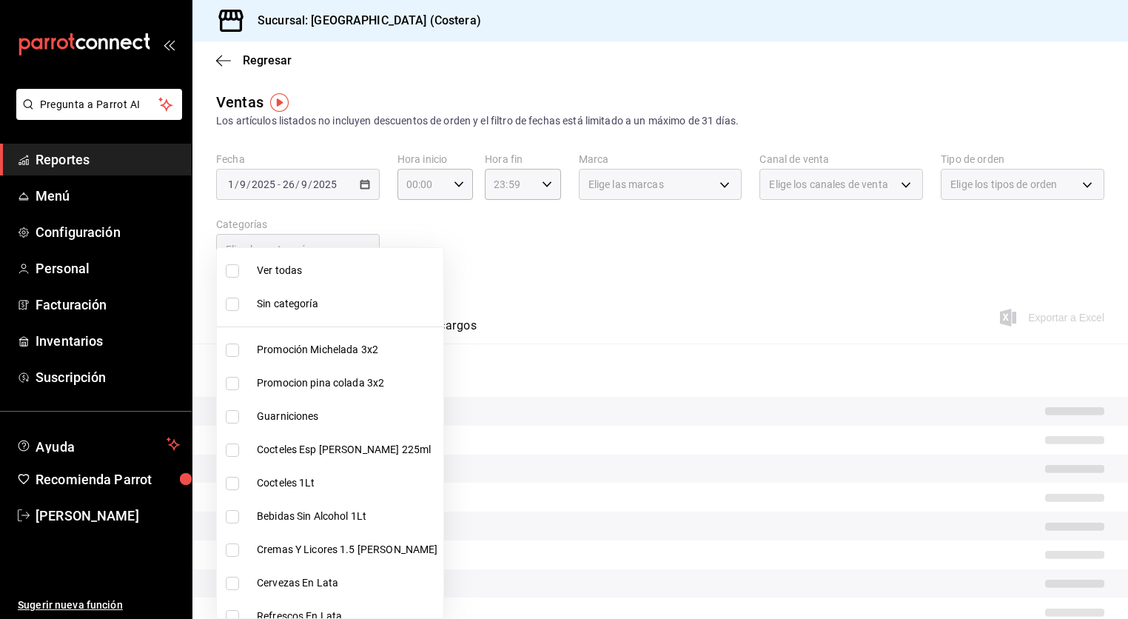
checkbox input "false"
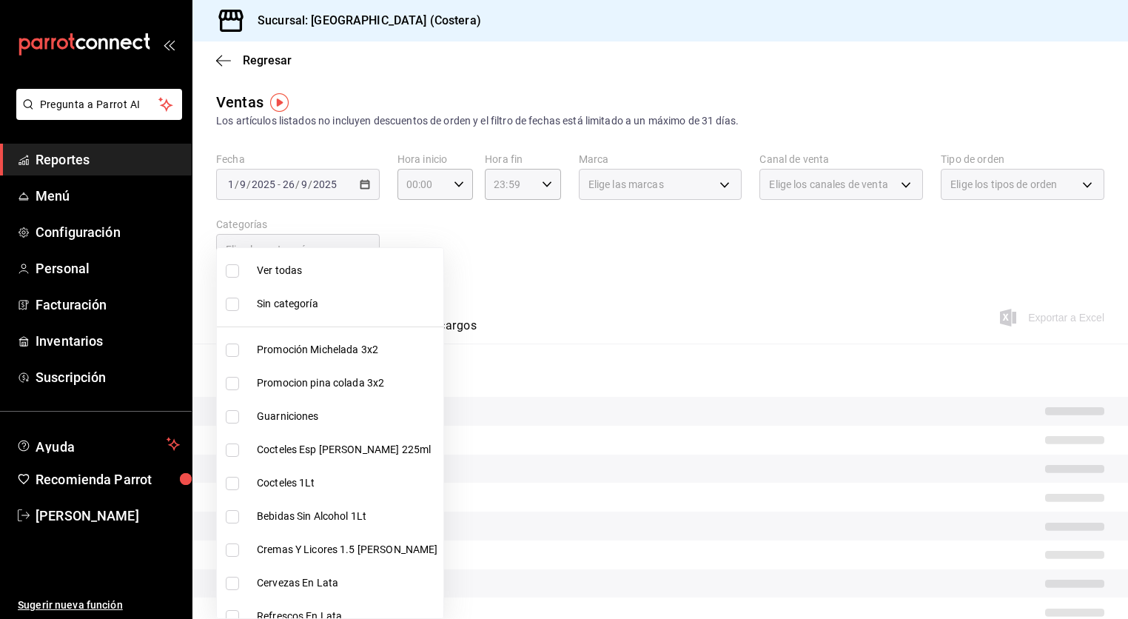
checkbox input "false"
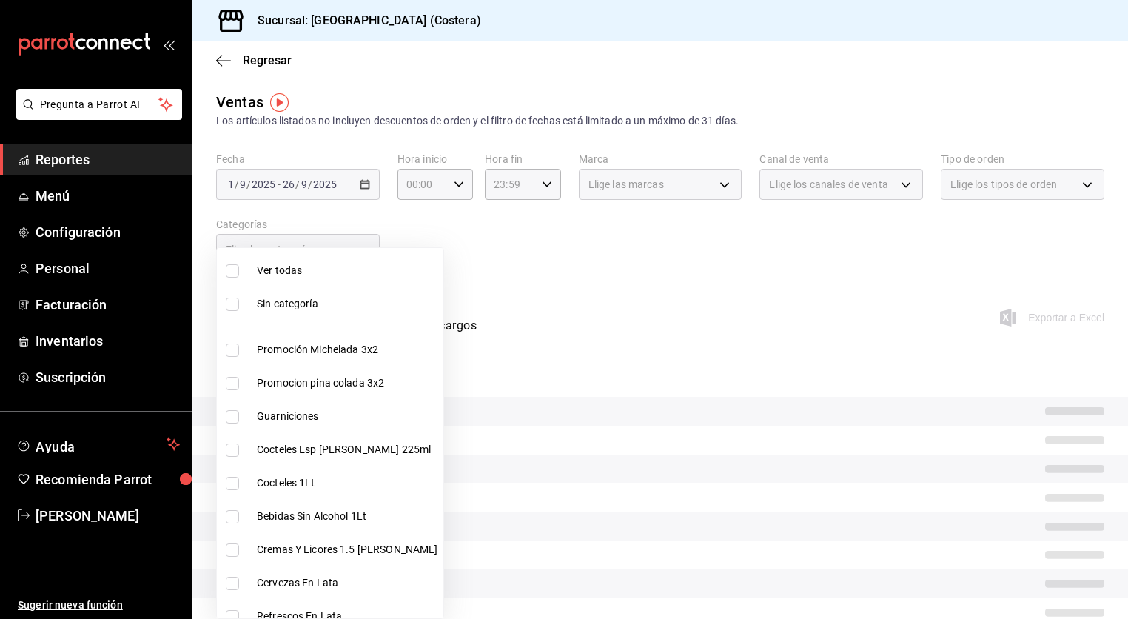
checkbox input "false"
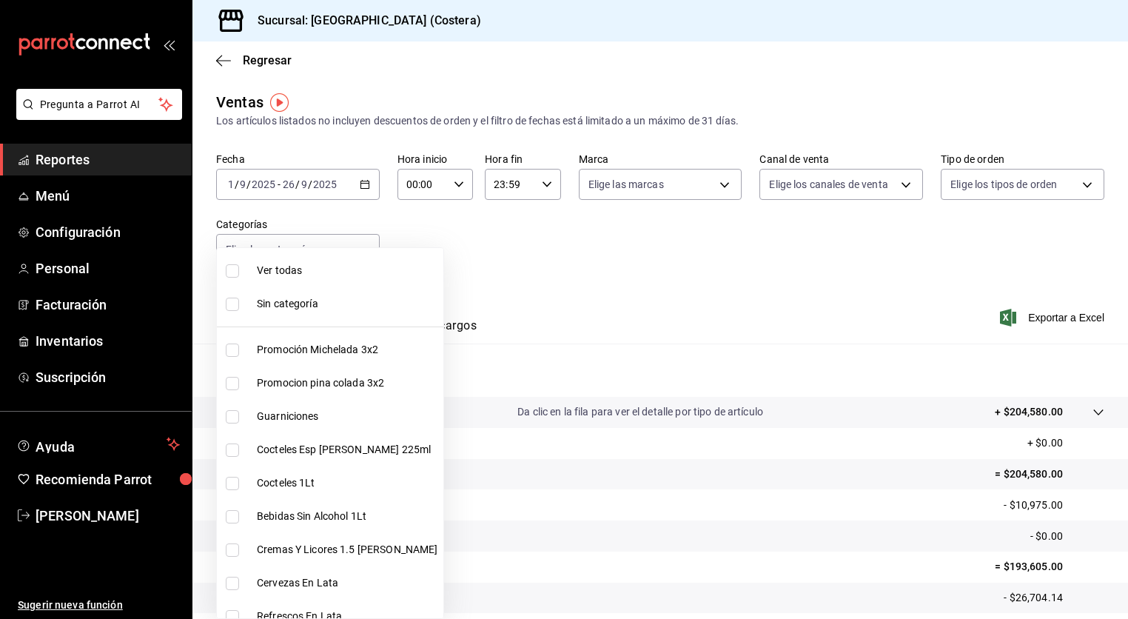
click at [238, 353] on input "checkbox" at bounding box center [232, 349] width 13 height 13
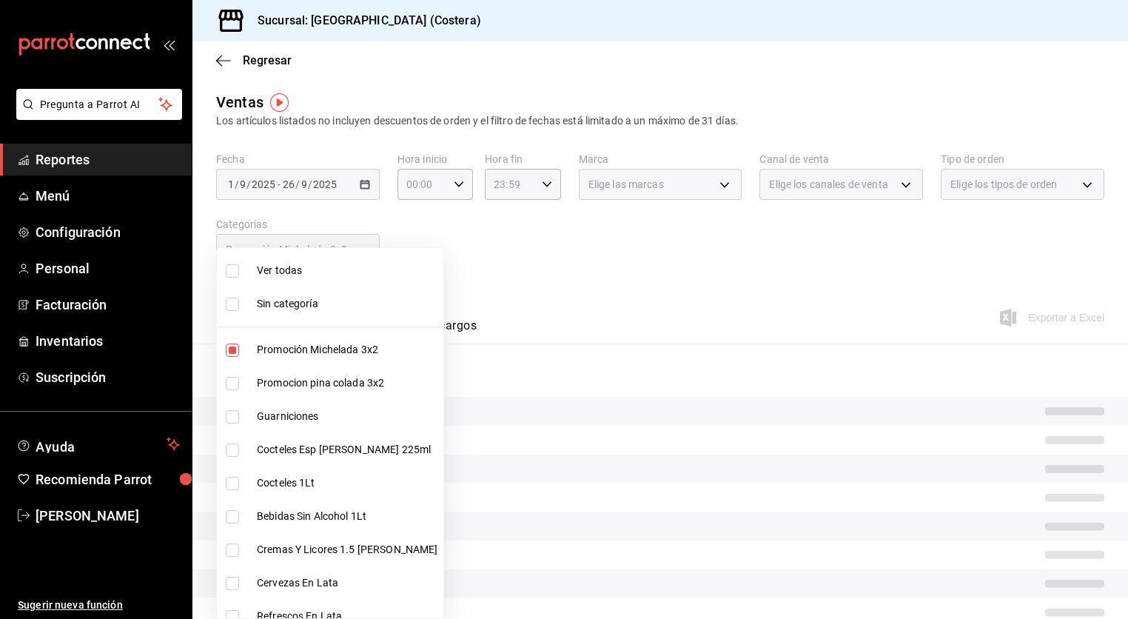
click at [232, 383] on input "checkbox" at bounding box center [232, 383] width 13 height 13
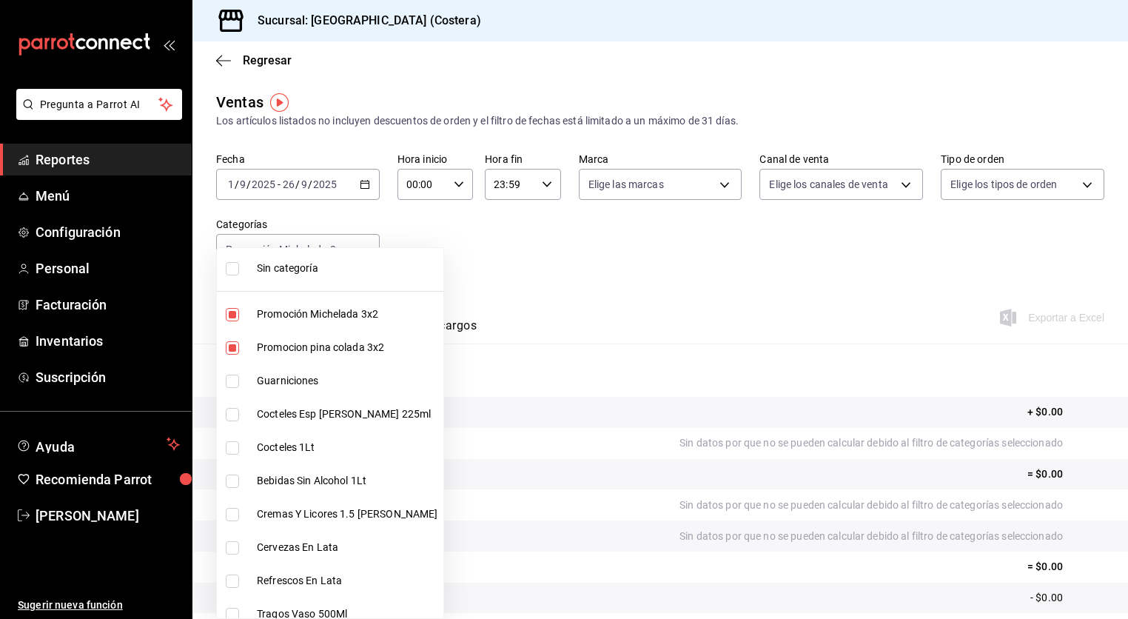
click at [237, 415] on input "checkbox" at bounding box center [232, 414] width 13 height 13
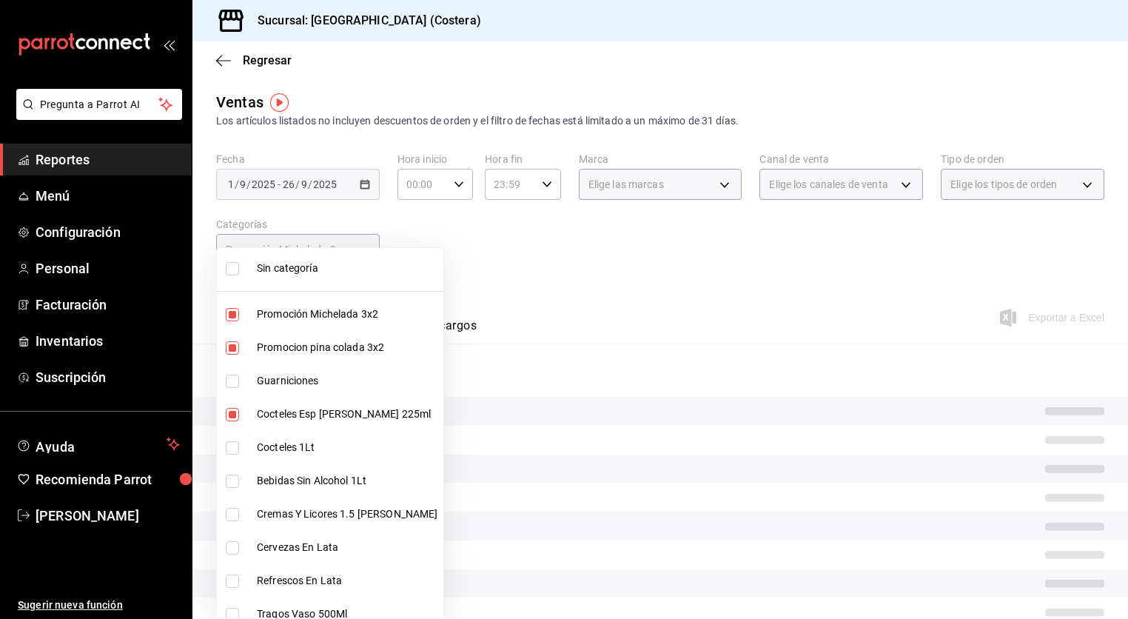
scroll to position [64, 0]
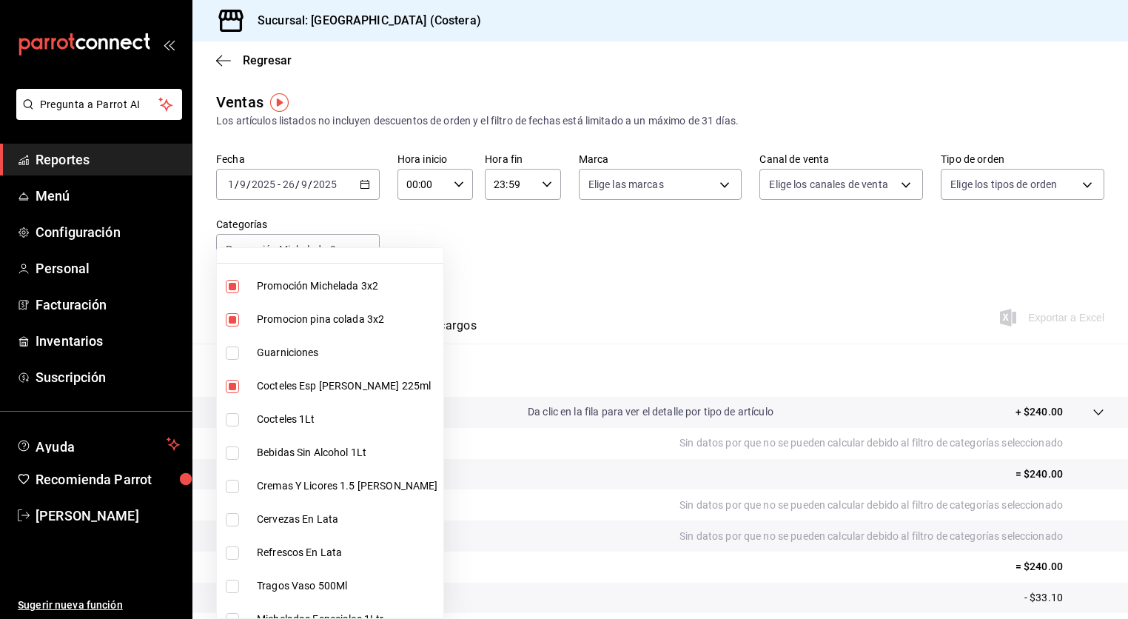
click at [237, 417] on input "checkbox" at bounding box center [232, 419] width 13 height 13
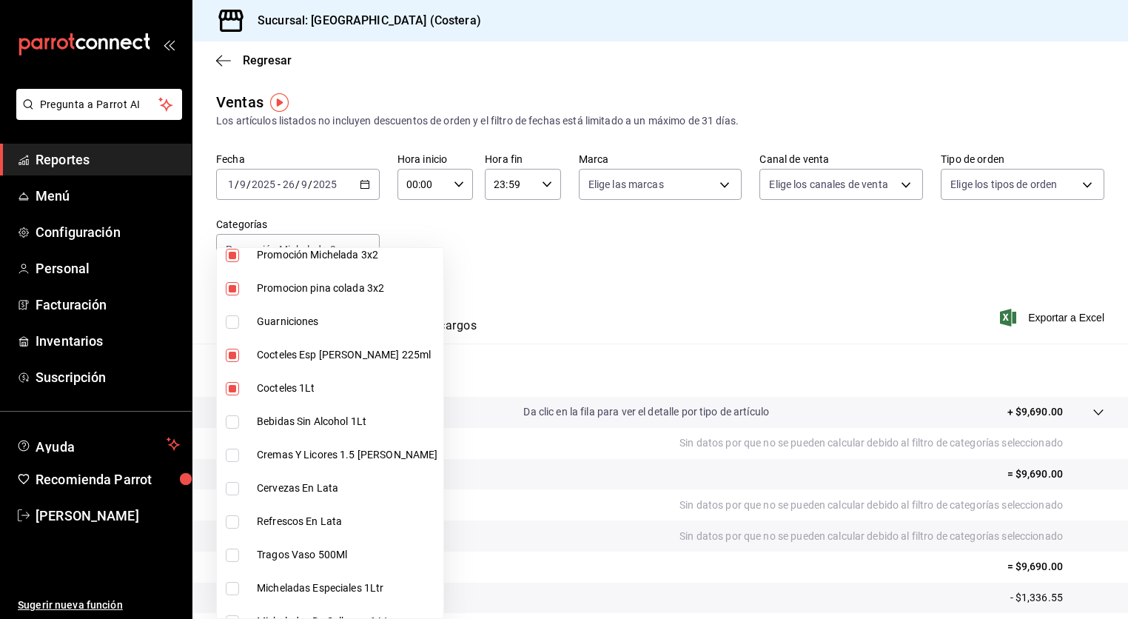
click at [235, 421] on input "checkbox" at bounding box center [232, 421] width 13 height 13
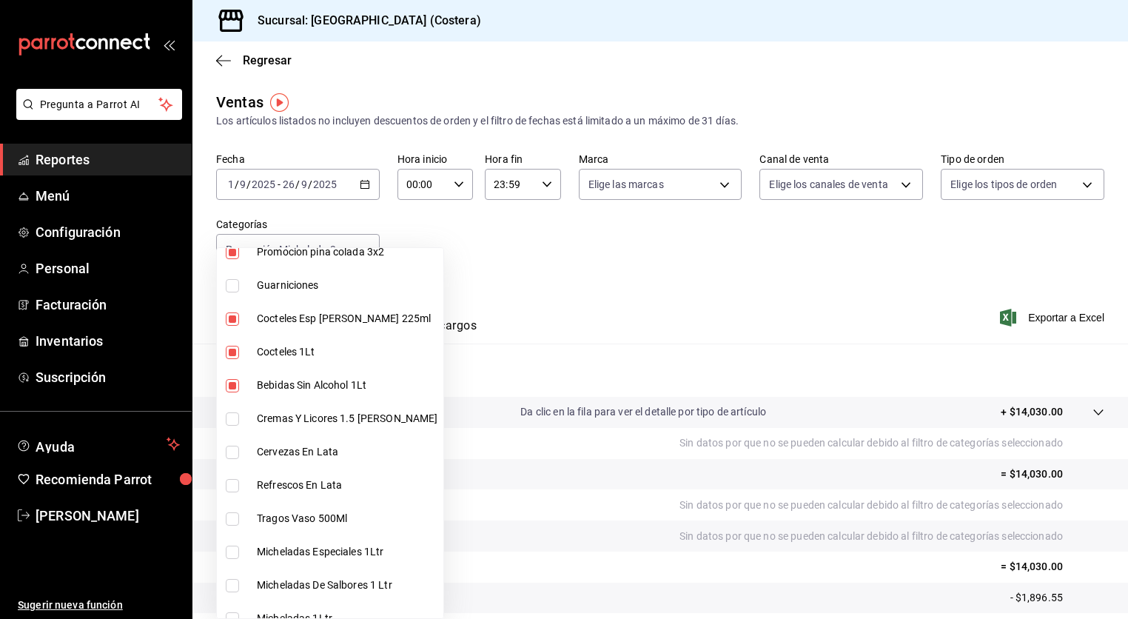
click at [235, 418] on input "checkbox" at bounding box center [232, 418] width 13 height 13
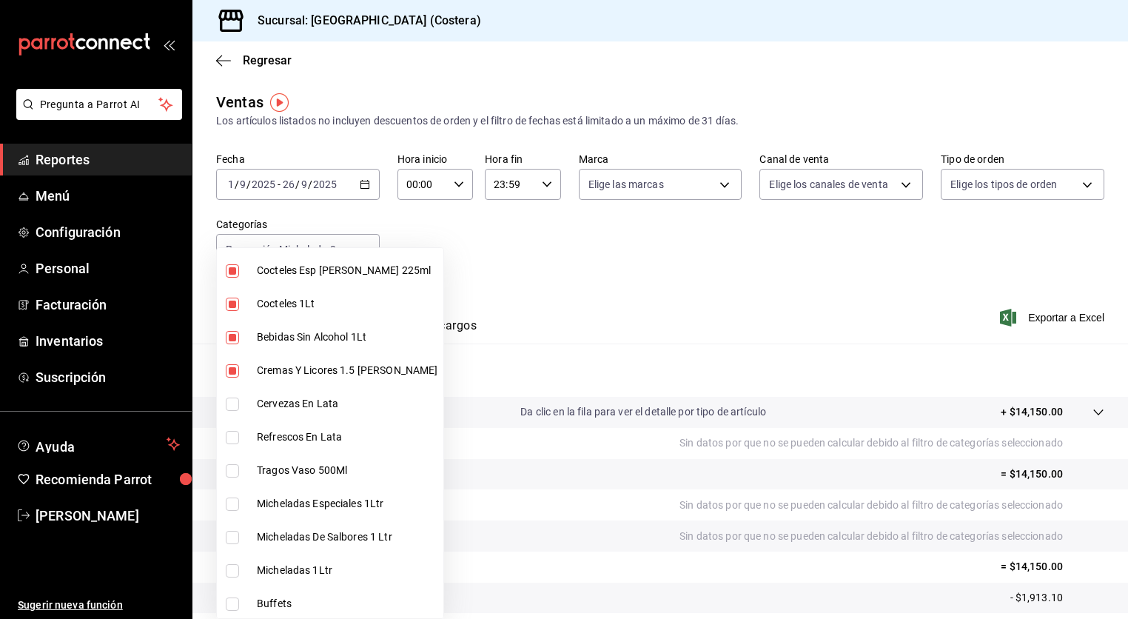
click at [234, 405] on input "checkbox" at bounding box center [232, 403] width 13 height 13
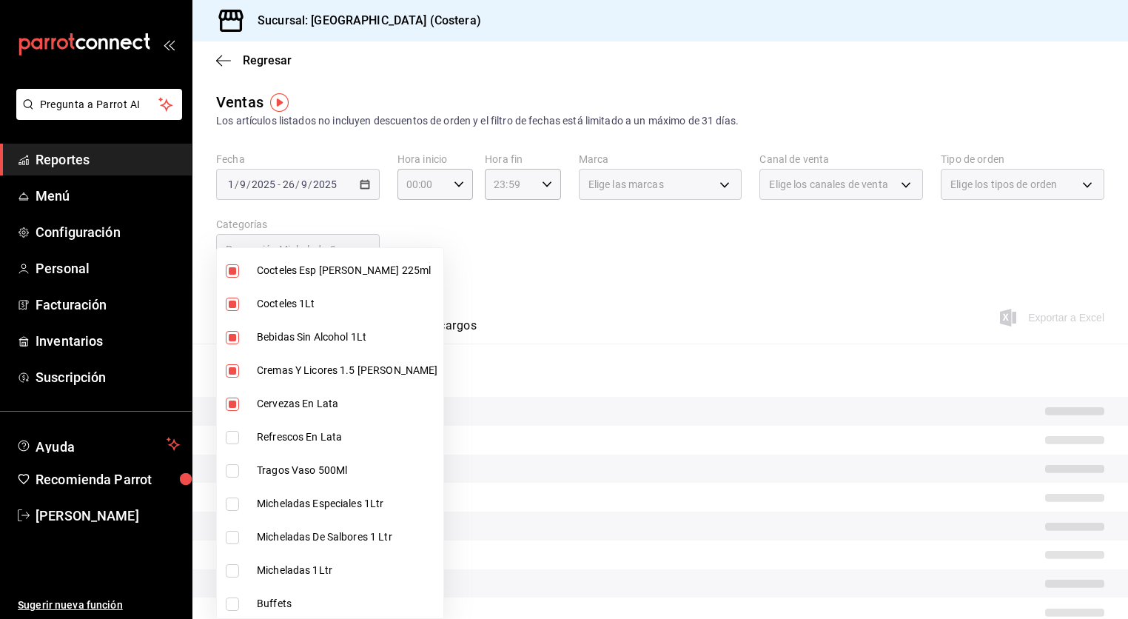
click at [235, 437] on input "checkbox" at bounding box center [232, 437] width 13 height 13
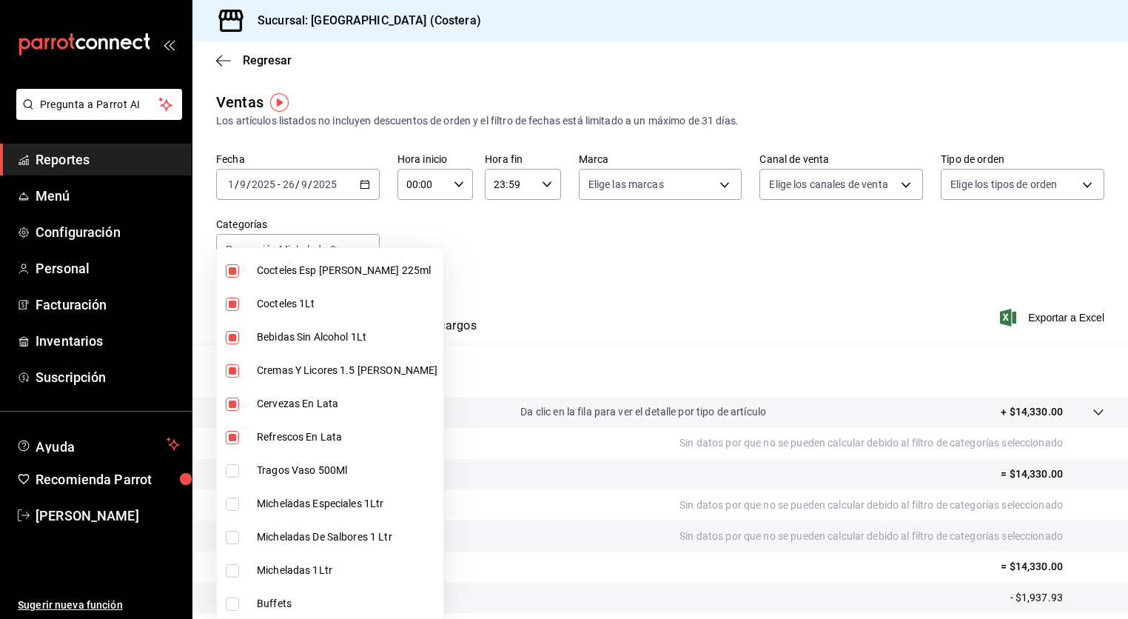
scroll to position [218, 0]
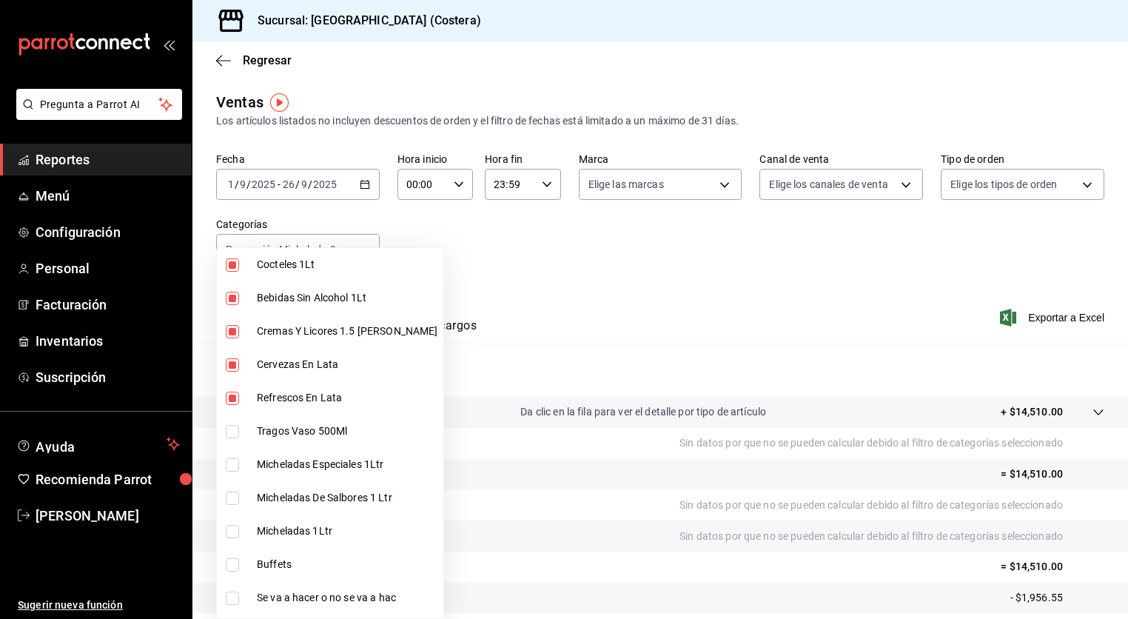
click at [235, 430] on input "checkbox" at bounding box center [232, 431] width 13 height 13
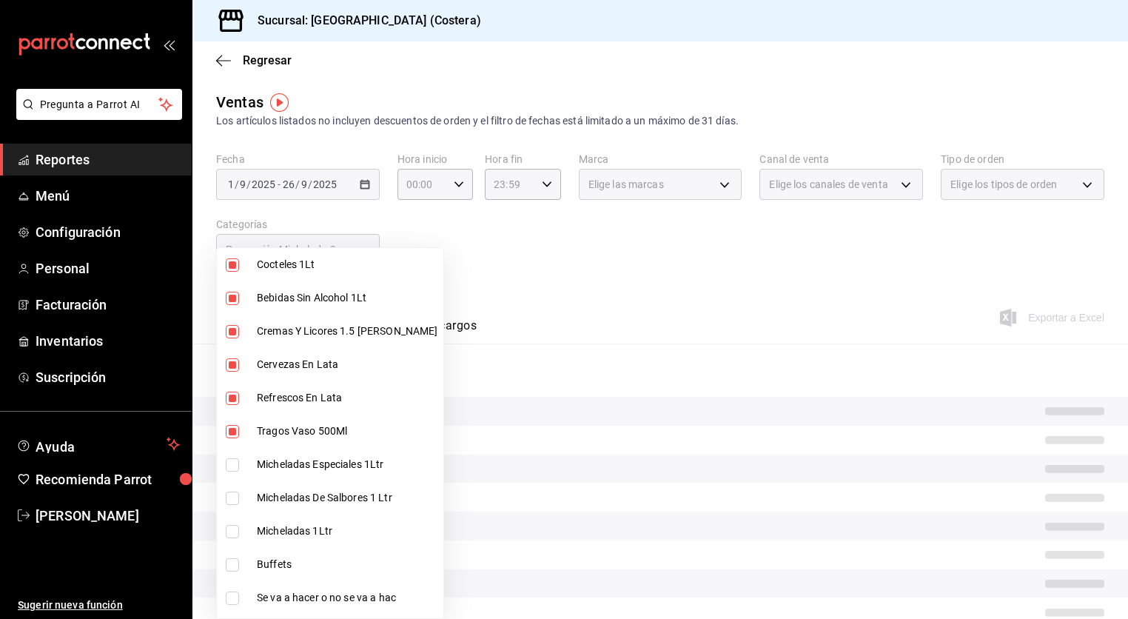
click at [231, 465] on input "checkbox" at bounding box center [232, 464] width 13 height 13
click at [235, 497] on input "checkbox" at bounding box center [232, 497] width 13 height 13
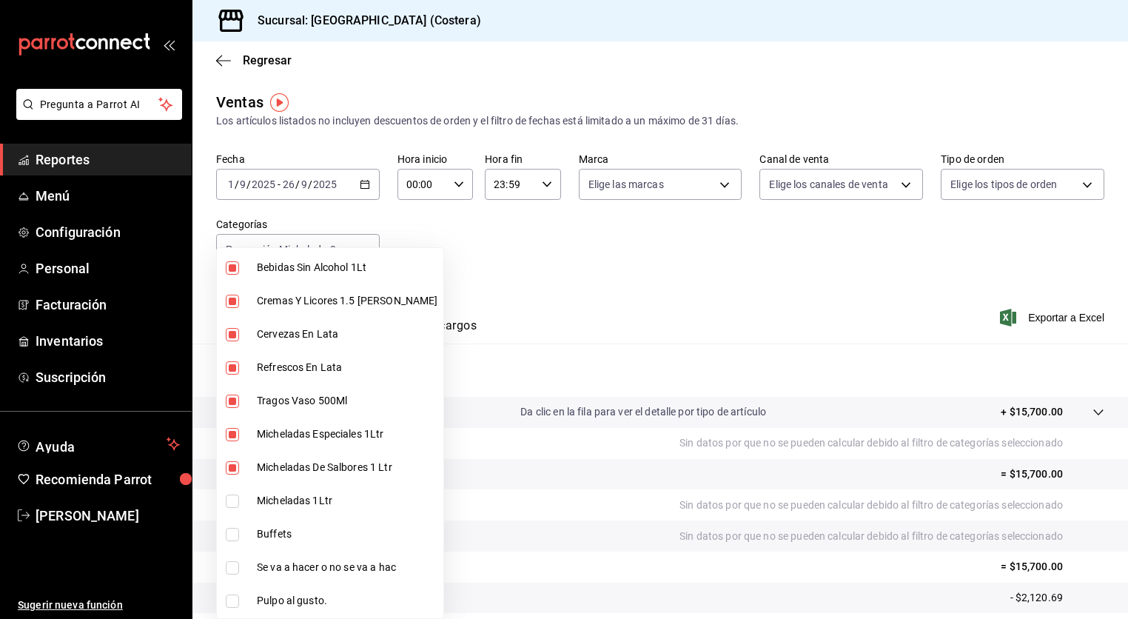
click at [233, 498] on input "checkbox" at bounding box center [232, 500] width 13 height 13
